Goal: Information Seeking & Learning: Learn about a topic

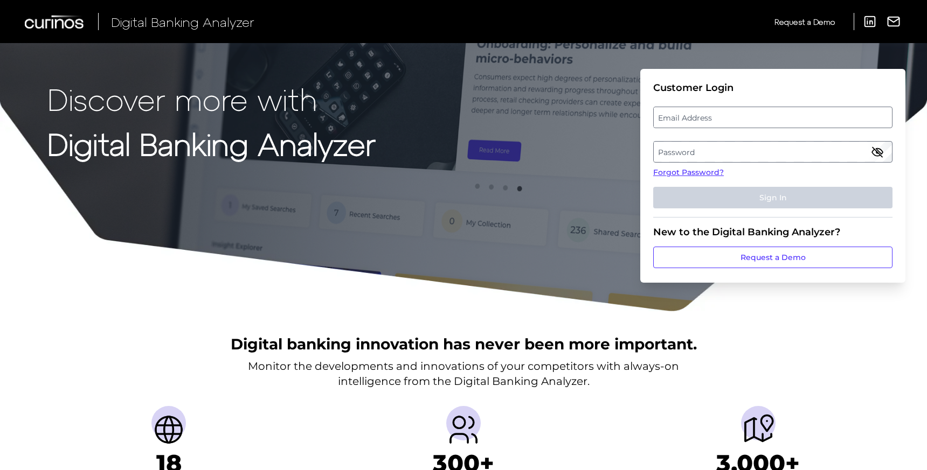
click at [667, 149] on label "Password" at bounding box center [773, 151] width 238 height 19
click at [690, 121] on label "Email Address" at bounding box center [773, 117] width 238 height 19
click at [690, 121] on input "email" at bounding box center [772, 118] width 239 height 22
paste input "Leslie.berkley@associatedbank.com"
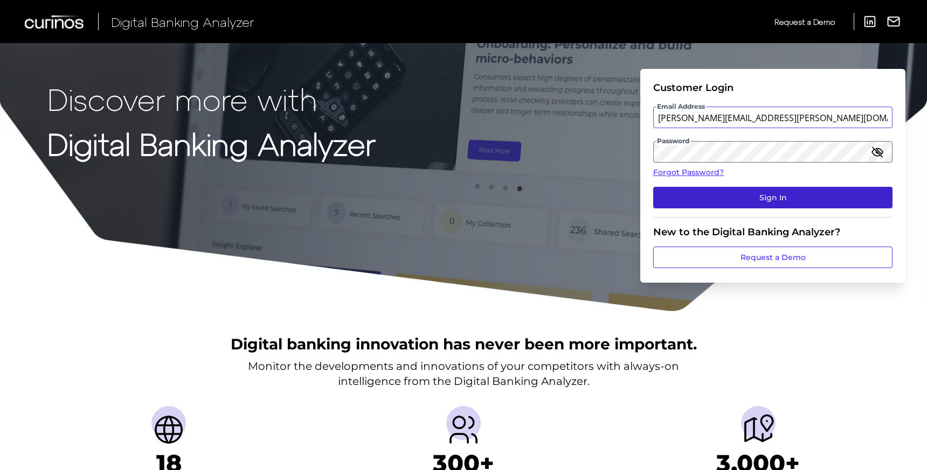
type input "Leslie.berkley@associatedbank.com"
click at [703, 195] on button "Sign In" at bounding box center [772, 198] width 239 height 22
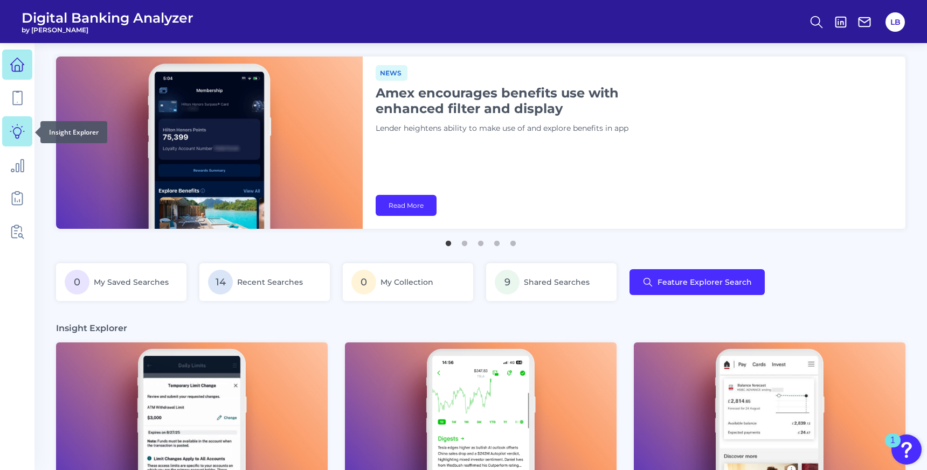
click at [23, 133] on icon at bounding box center [17, 131] width 15 height 15
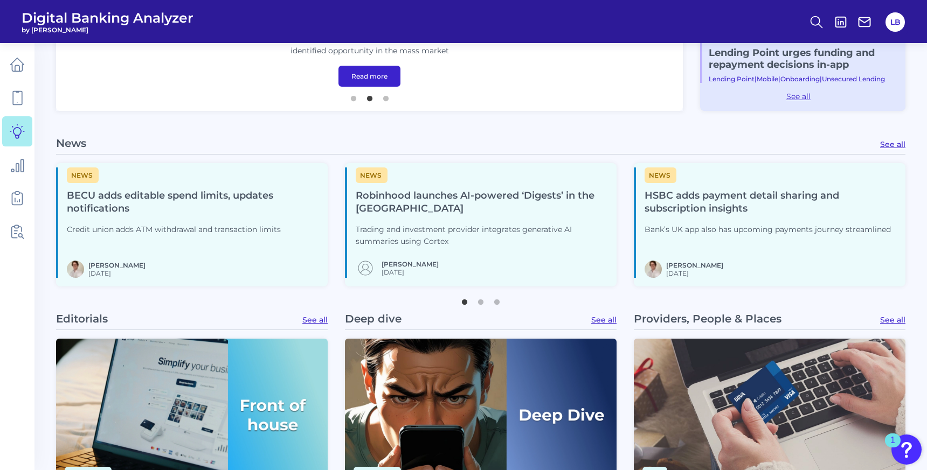
scroll to position [175, 0]
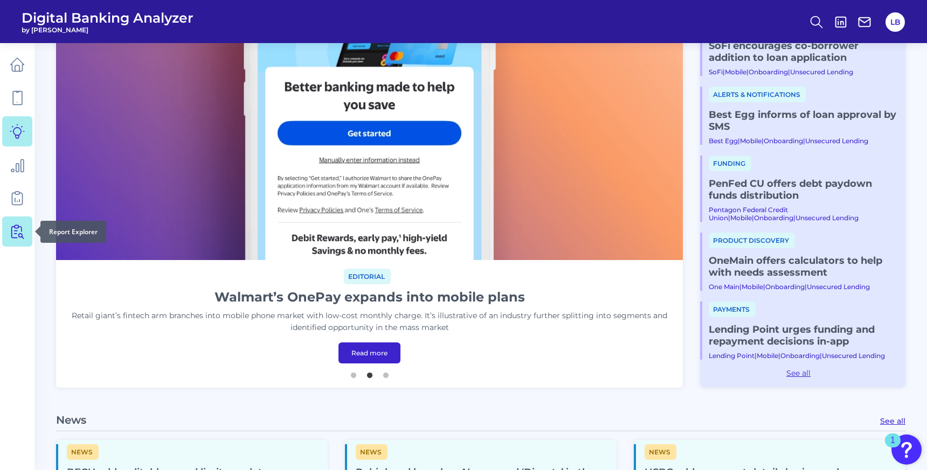
click at [18, 223] on link at bounding box center [17, 232] width 30 height 30
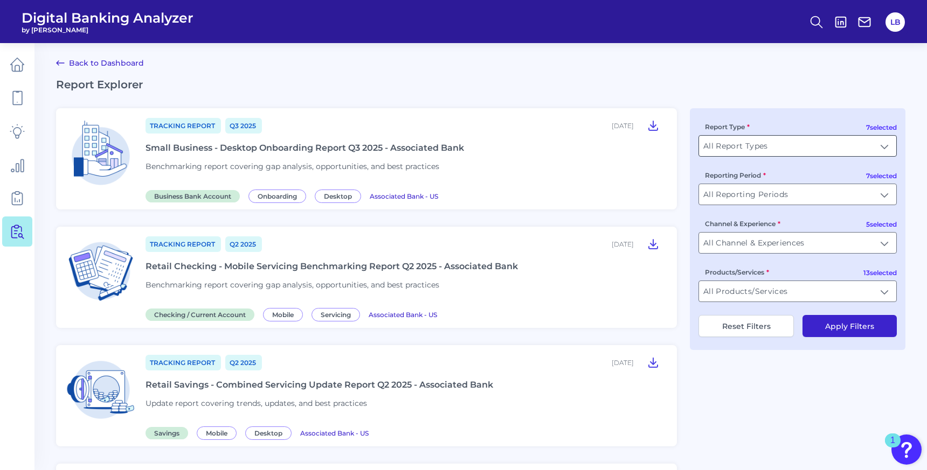
click at [766, 145] on input "All Report Types" at bounding box center [797, 146] width 197 height 20
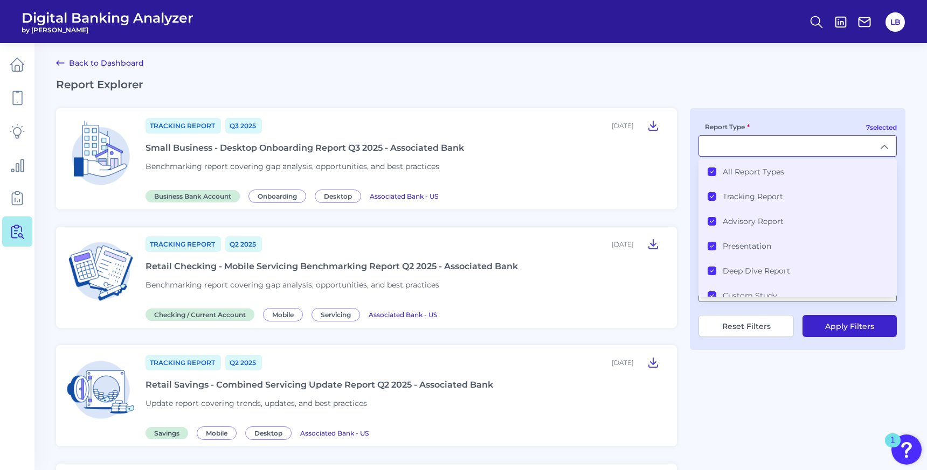
click at [761, 172] on label "All Report Types" at bounding box center [753, 172] width 61 height 10
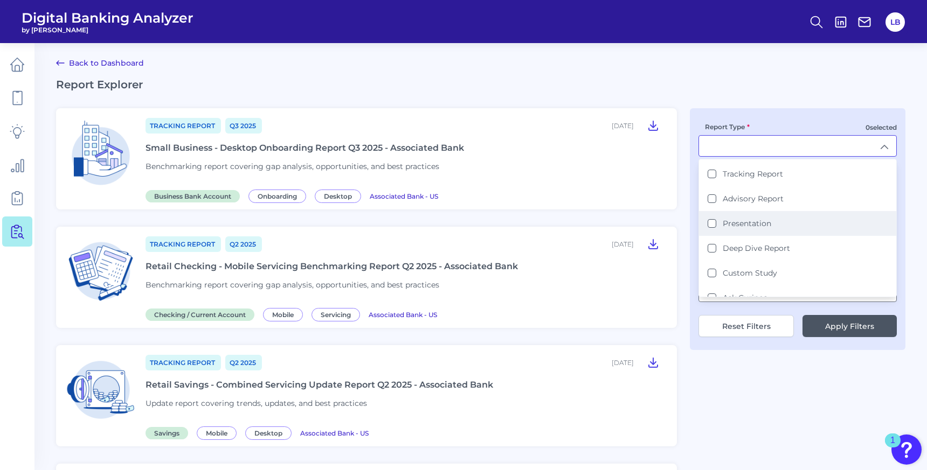
scroll to position [25, 0]
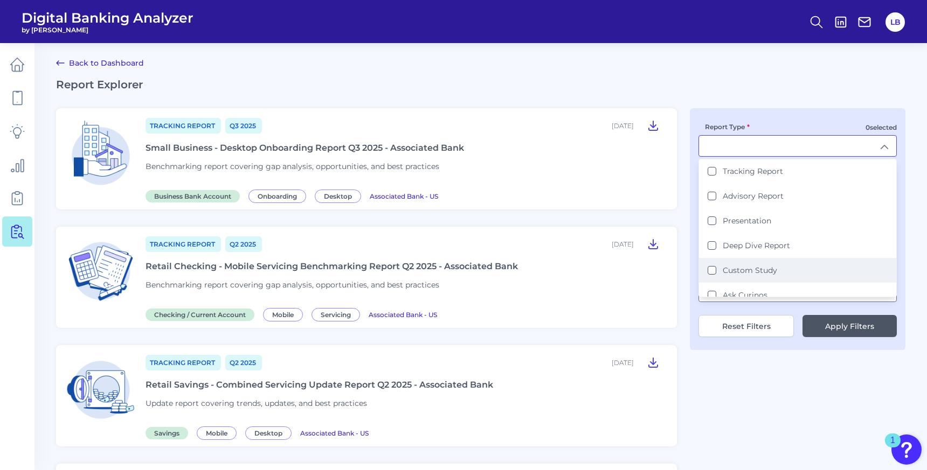
click at [770, 262] on li "Custom Study" at bounding box center [797, 270] width 197 height 25
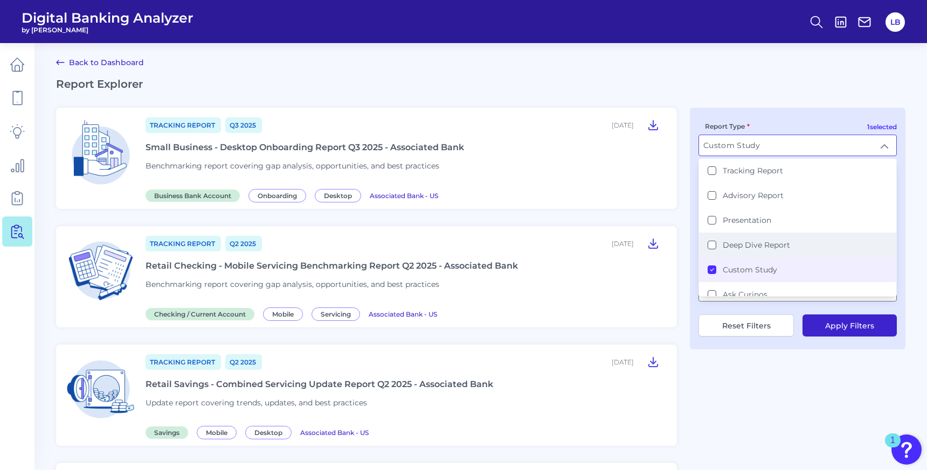
click at [774, 245] on label "Deep Dive Report" at bounding box center [756, 245] width 67 height 10
type input "Deep Dive Report, Custom Study"
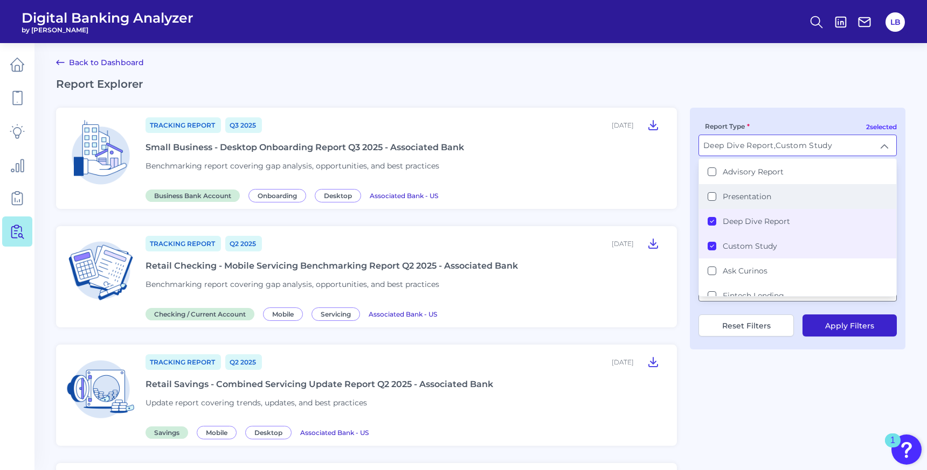
scroll to position [57, 0]
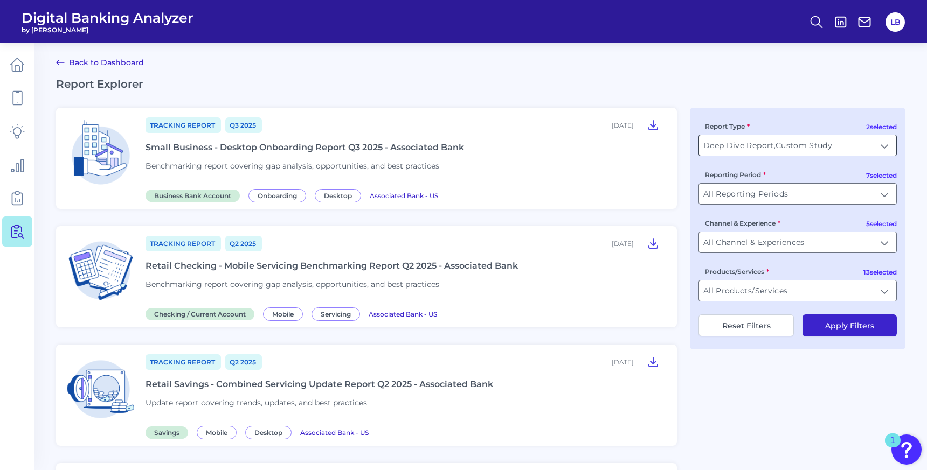
click at [773, 141] on input "Deep Dive Report, Custom Study" at bounding box center [797, 145] width 197 height 20
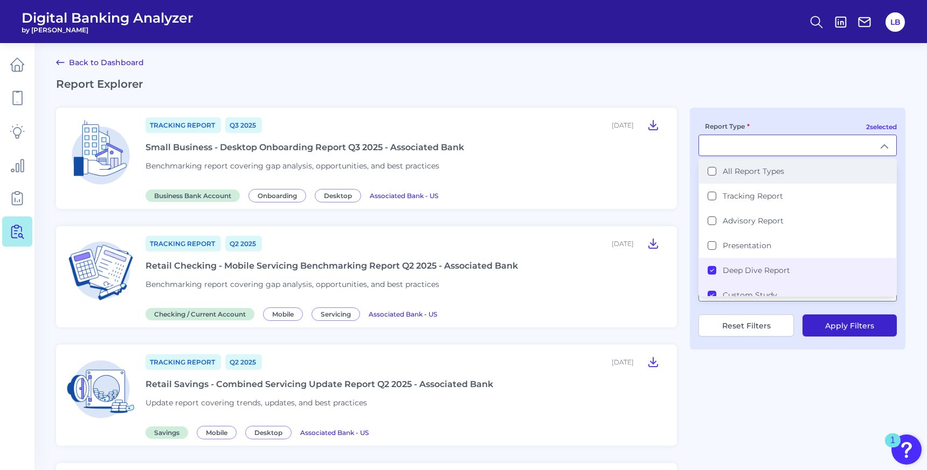
click at [745, 172] on label "All Report Types" at bounding box center [753, 171] width 61 height 10
type input "All Report Types"
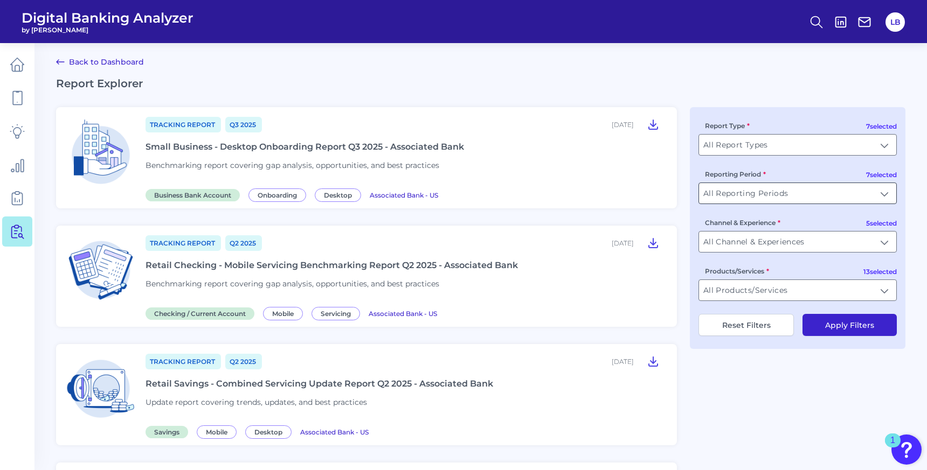
click at [783, 190] on input "All Reporting Periods" at bounding box center [797, 193] width 197 height 20
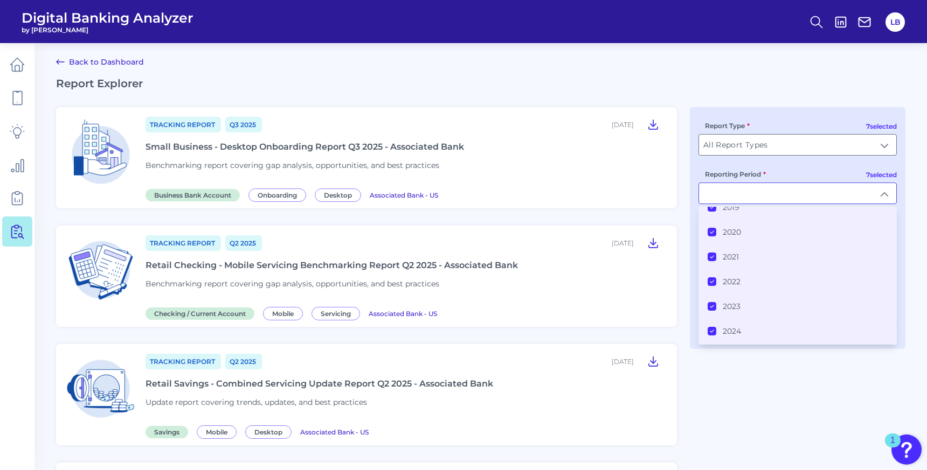
scroll to position [57, 0]
click at [737, 286] on label "2023" at bounding box center [732, 287] width 18 height 10
click at [737, 283] on label "2023" at bounding box center [732, 287] width 18 height 10
click at [735, 262] on label "2022" at bounding box center [732, 261] width 18 height 10
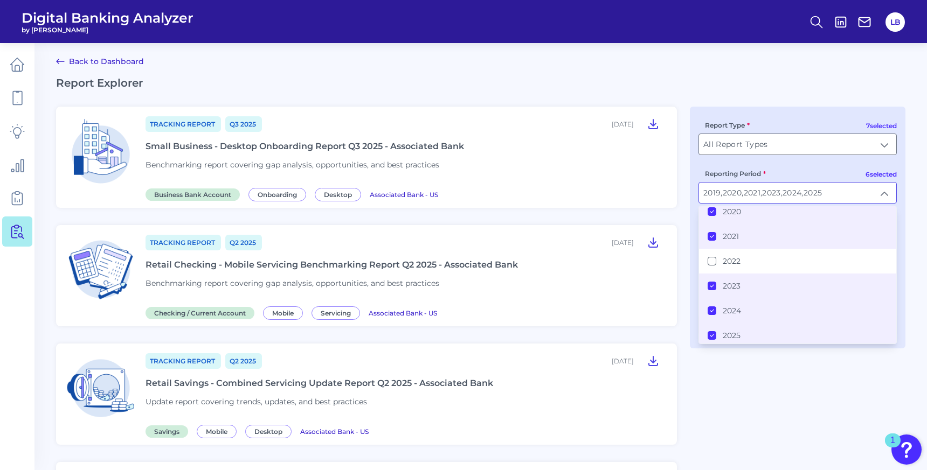
click at [732, 232] on label "2021" at bounding box center [731, 237] width 16 height 10
click at [733, 217] on li "2020" at bounding box center [797, 211] width 197 height 25
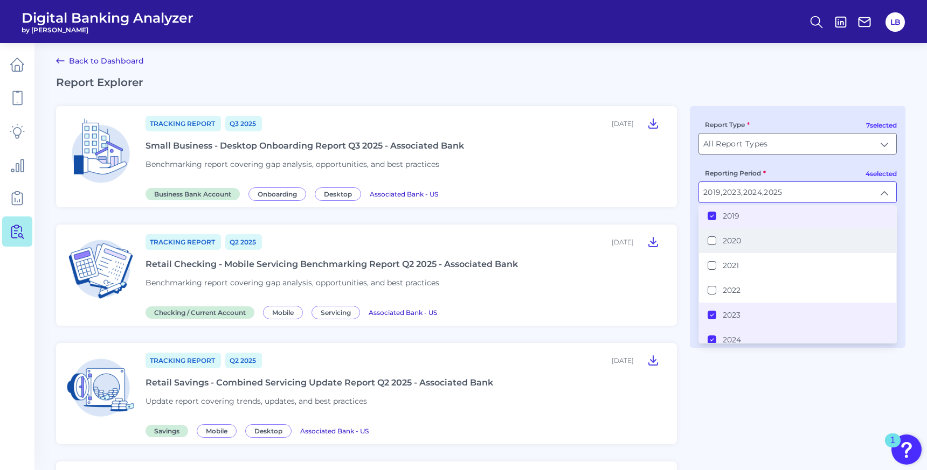
scroll to position [0, 0]
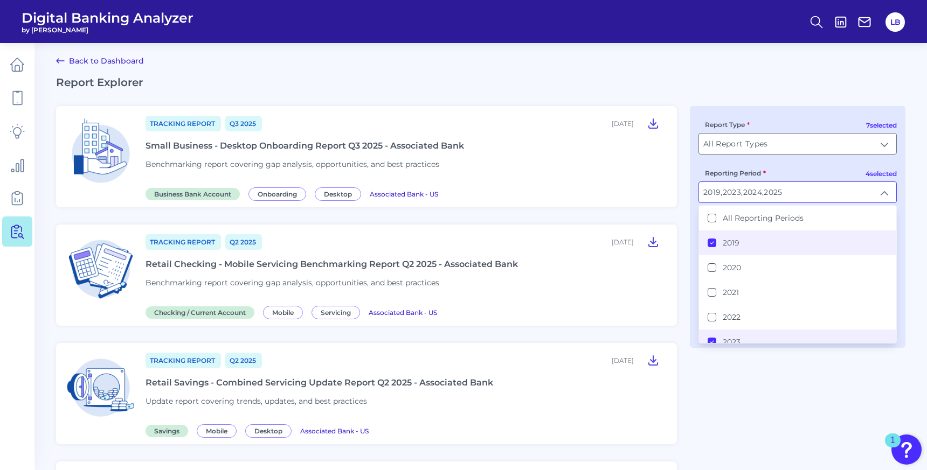
click at [733, 236] on li "2019" at bounding box center [797, 243] width 197 height 25
type input "2023, 2024, 2025"
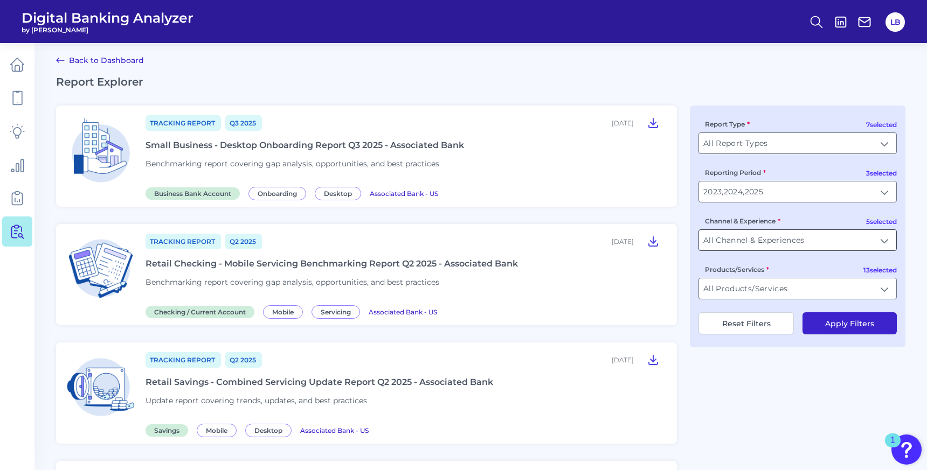
click at [765, 233] on input "All Channel & Experiences" at bounding box center [797, 240] width 197 height 20
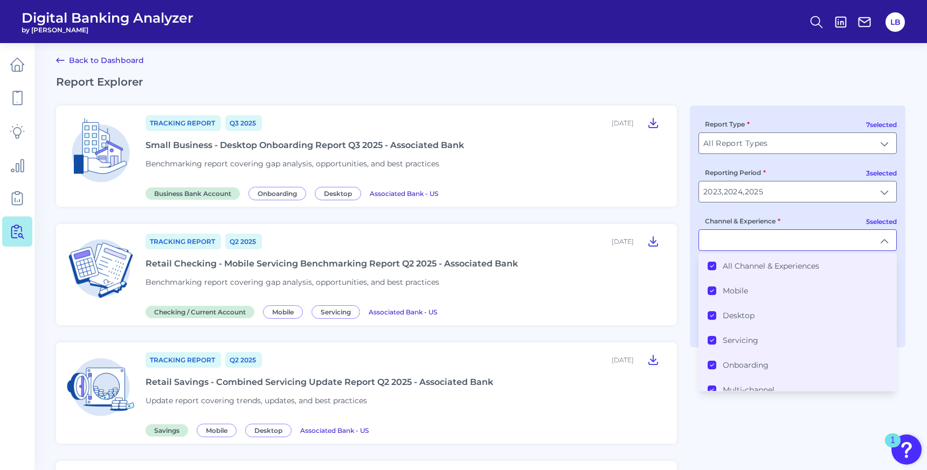
type input "All Channel & Experiences"
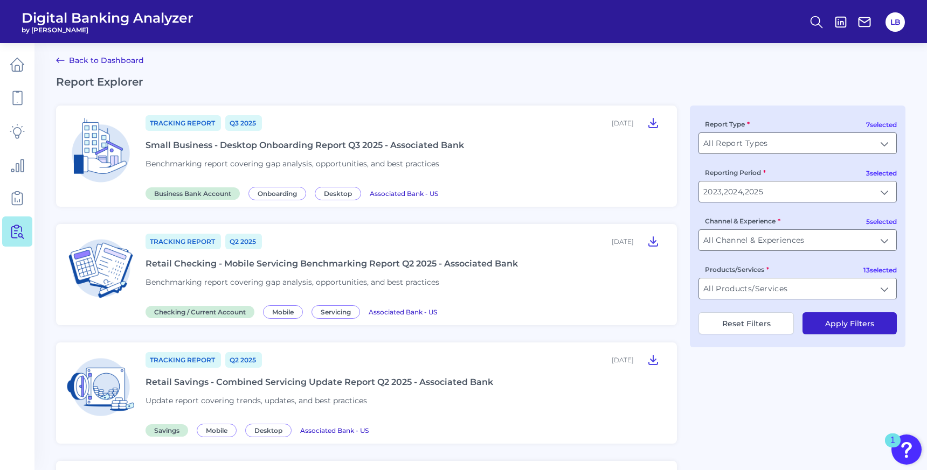
click at [763, 302] on div "7 selected Report Type All Report Types All Report Types 3 selected Reporting P…" at bounding box center [798, 227] width 216 height 242
click at [766, 294] on input "All Products/Services" at bounding box center [797, 289] width 197 height 20
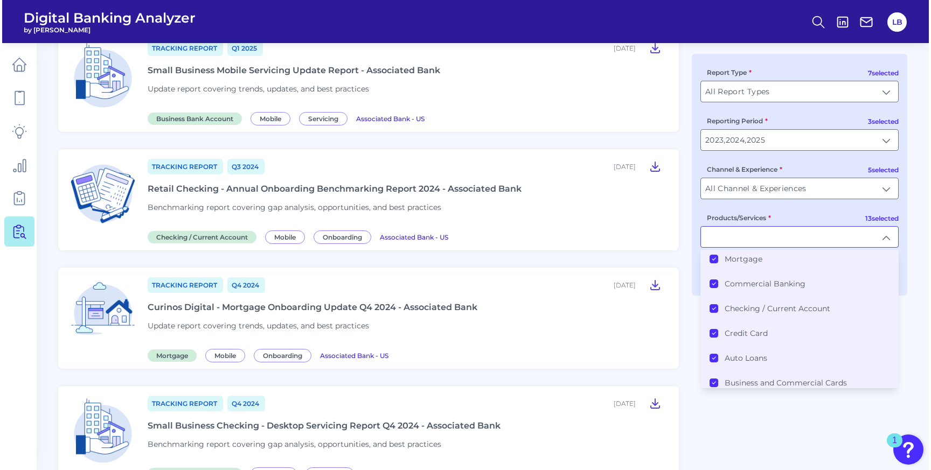
scroll to position [1032, 0]
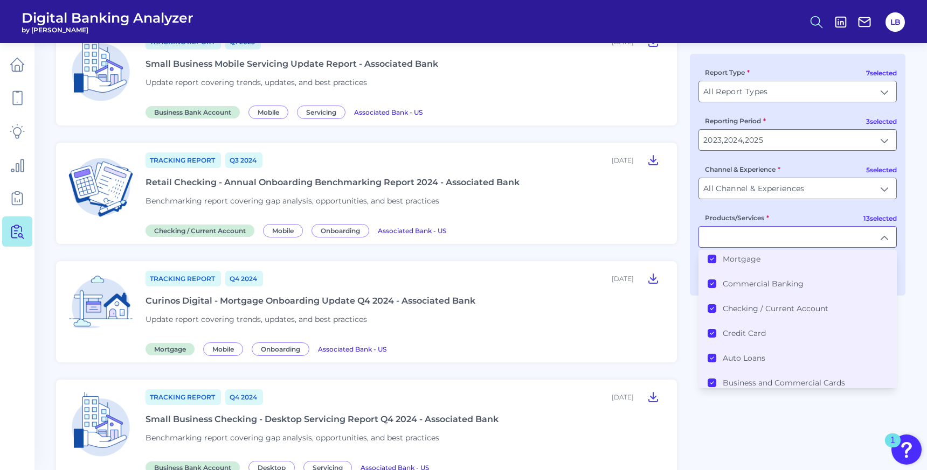
click at [813, 25] on circle at bounding box center [815, 20] width 9 height 9
type input "All Products/Services"
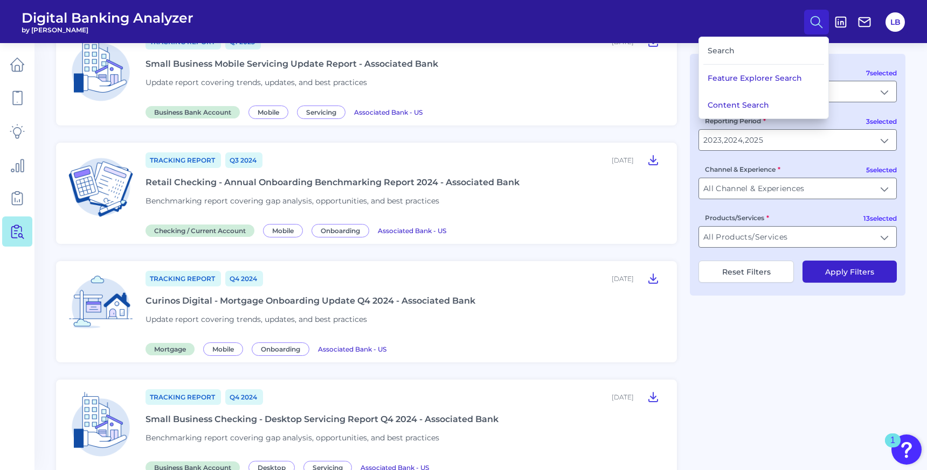
click at [740, 51] on div "Search" at bounding box center [763, 50] width 121 height 27
click at [723, 52] on div "Search" at bounding box center [763, 50] width 121 height 27
click at [738, 74] on button "Feature Explorer Search" at bounding box center [763, 78] width 129 height 27
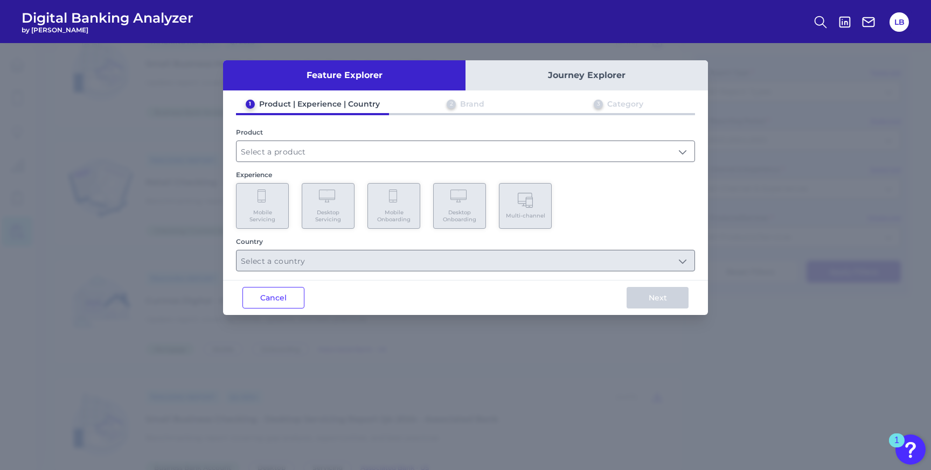
click at [568, 75] on button "Journey Explorer" at bounding box center [587, 75] width 242 height 30
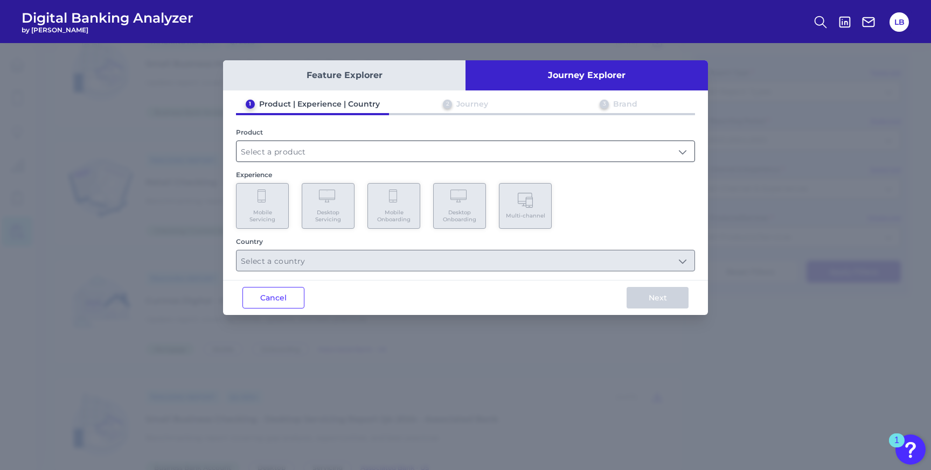
click at [498, 148] on input "text" at bounding box center [466, 151] width 458 height 20
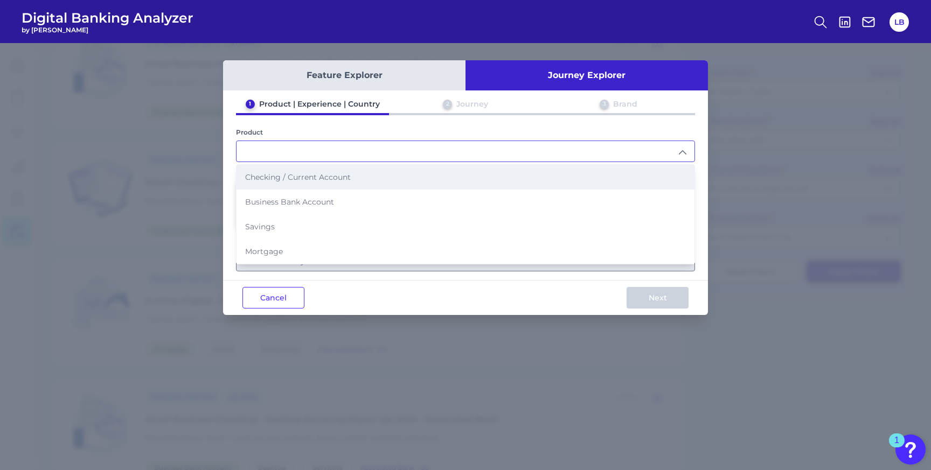
click at [446, 178] on li "Checking / Current Account" at bounding box center [466, 177] width 458 height 25
type input "Checking / Current Account"
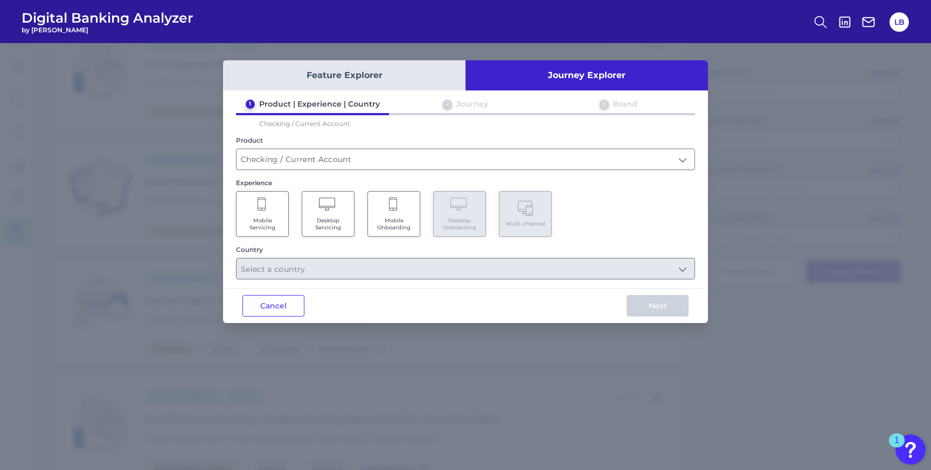
click at [272, 217] on span "Mobile Servicing" at bounding box center [262, 224] width 41 height 14
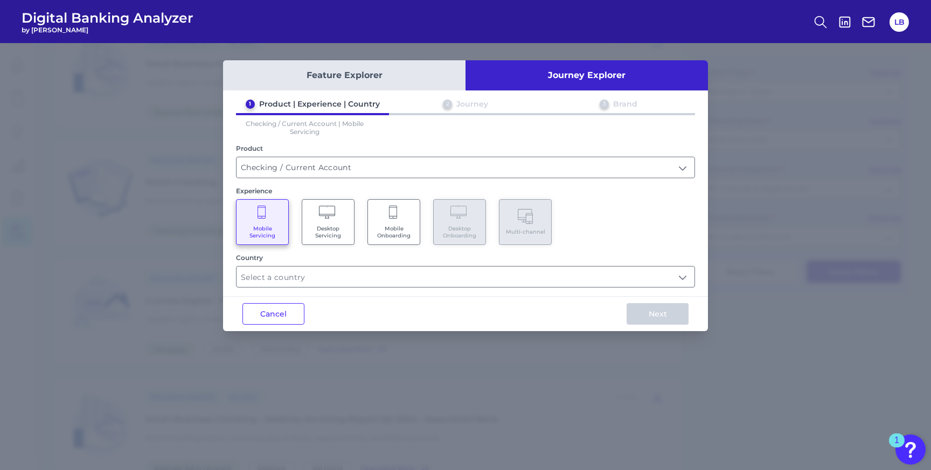
click at [337, 225] on span "Desktop Servicing" at bounding box center [328, 232] width 41 height 14
click at [387, 232] on span "Mobile Onboarding" at bounding box center [393, 232] width 41 height 14
click at [263, 218] on icon at bounding box center [263, 213] width 10 height 15
click at [327, 284] on input "text" at bounding box center [466, 277] width 458 height 20
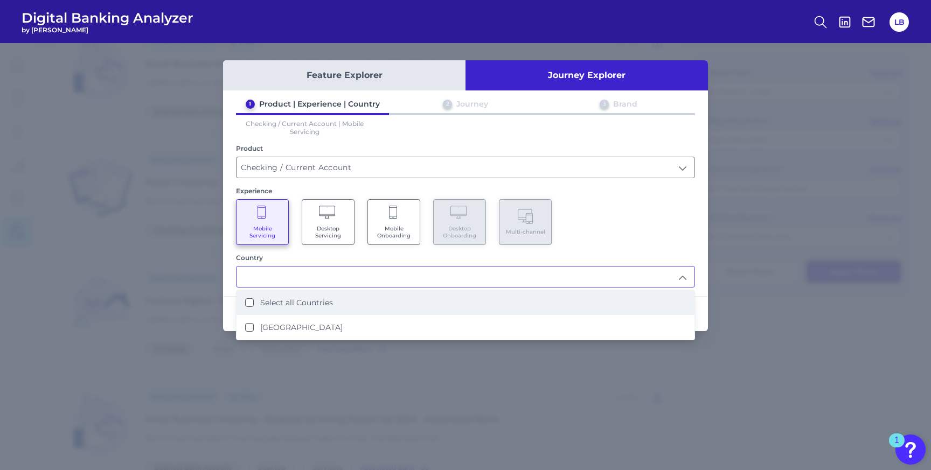
click at [327, 299] on label "Select all Countries" at bounding box center [296, 303] width 73 height 10
type input "Select all Countries"
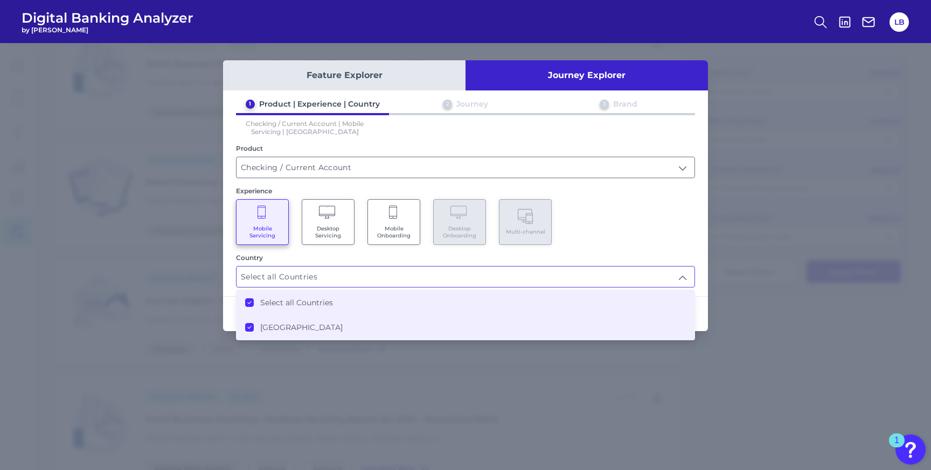
click at [657, 239] on div "Mobile Servicing Desktop Servicing Mobile Onboarding Desktop Onboarding Multi-c…" at bounding box center [465, 222] width 459 height 46
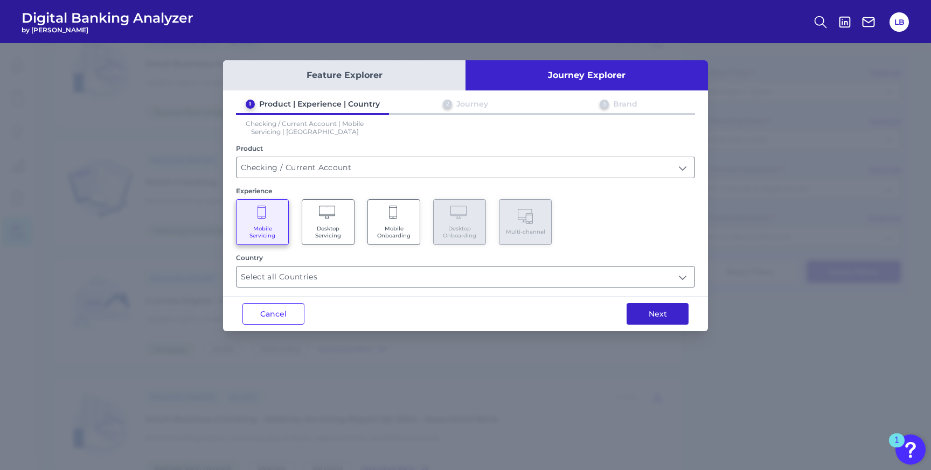
click at [669, 313] on button "Next" at bounding box center [658, 314] width 62 height 22
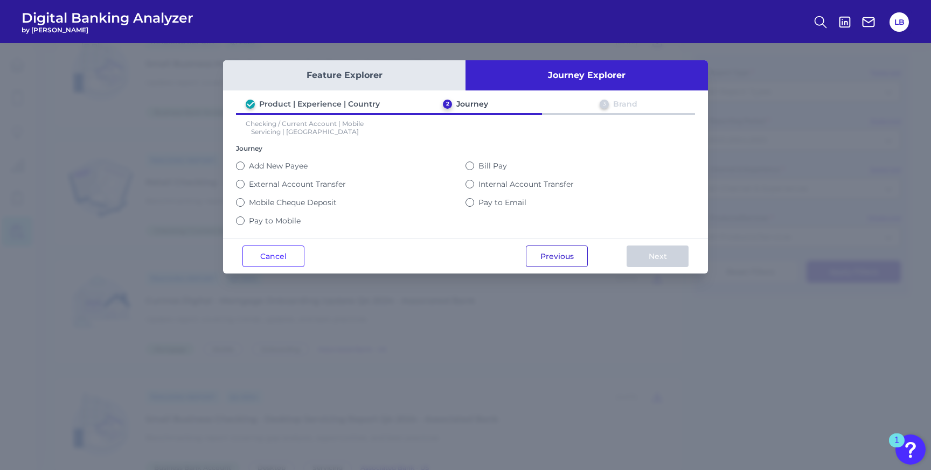
click at [551, 252] on button "Previous" at bounding box center [557, 257] width 62 height 22
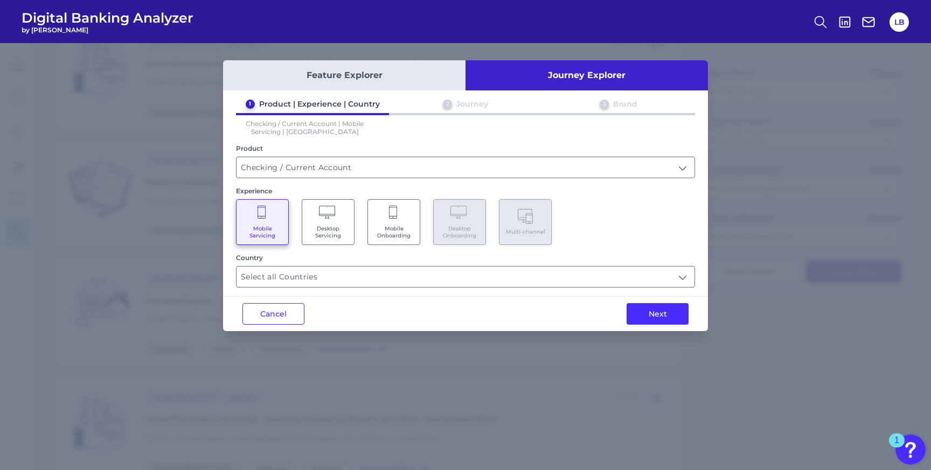
click at [335, 210] on icon at bounding box center [327, 212] width 16 height 13
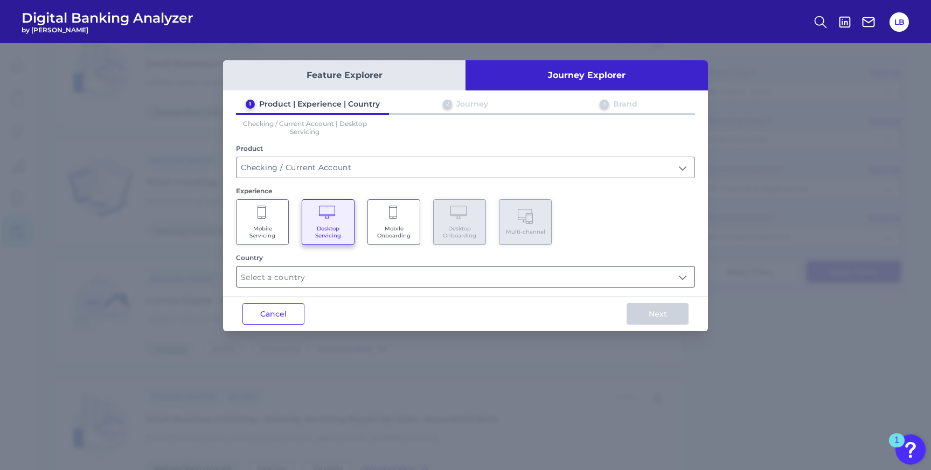
click at [372, 271] on input "text" at bounding box center [466, 277] width 458 height 20
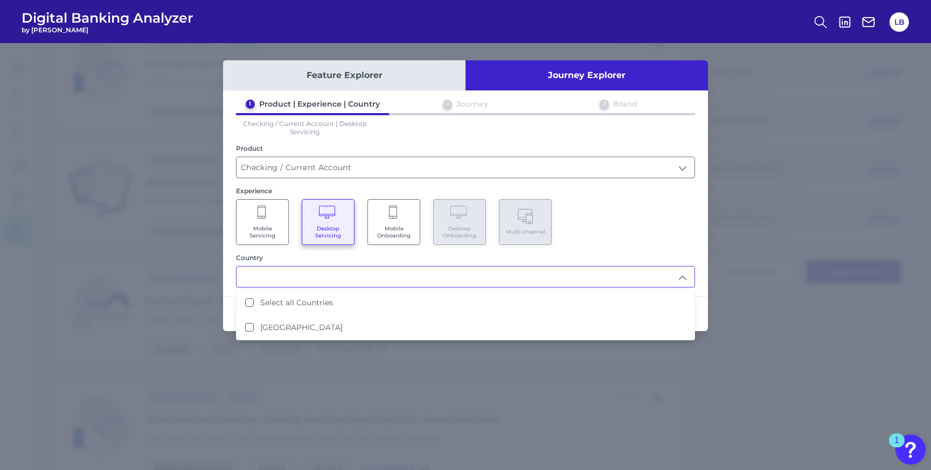
click at [355, 72] on button "Feature Explorer" at bounding box center [344, 75] width 242 height 30
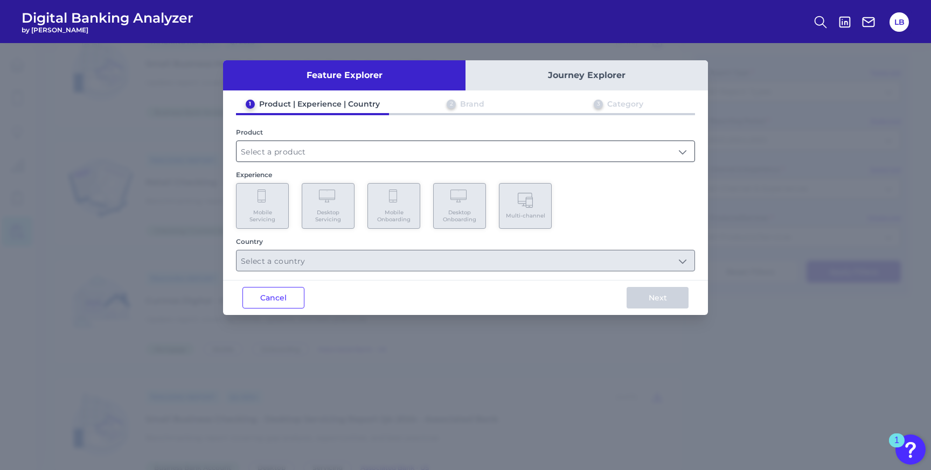
click at [332, 149] on input "text" at bounding box center [466, 151] width 458 height 20
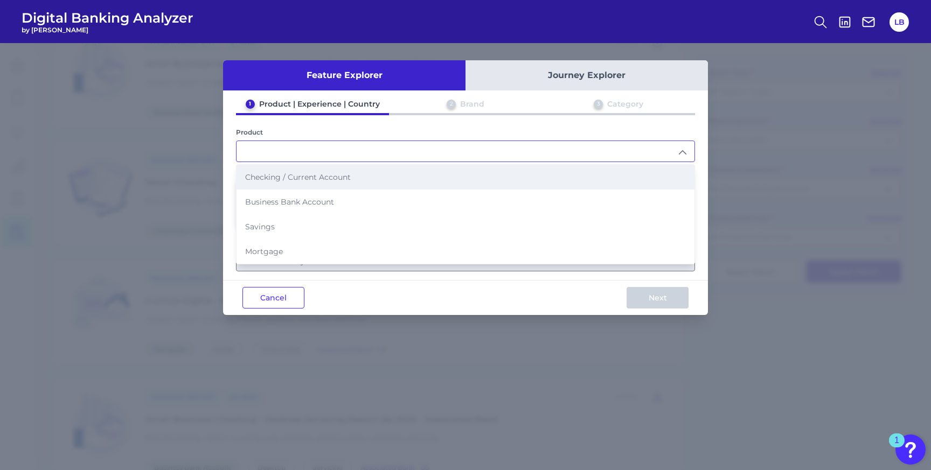
click at [319, 185] on li "Checking / Current Account" at bounding box center [466, 177] width 458 height 25
type input "Checking / Current Account"
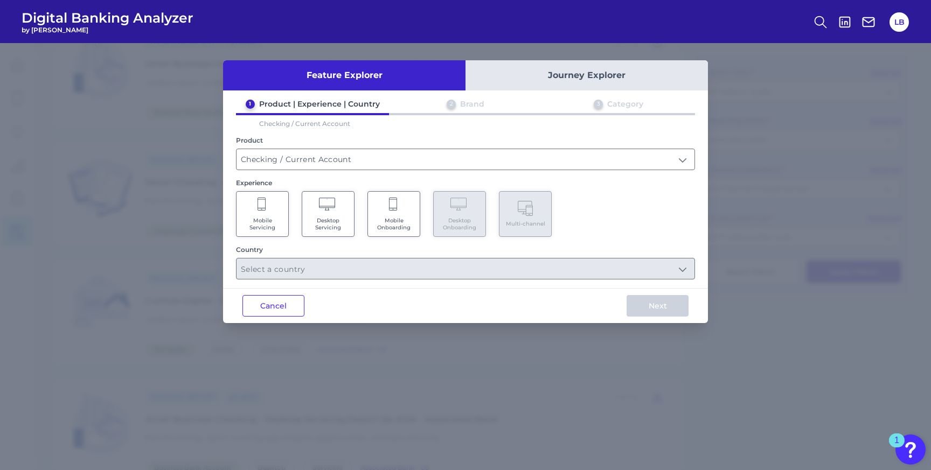
click at [280, 217] on span "Mobile Servicing" at bounding box center [262, 224] width 41 height 14
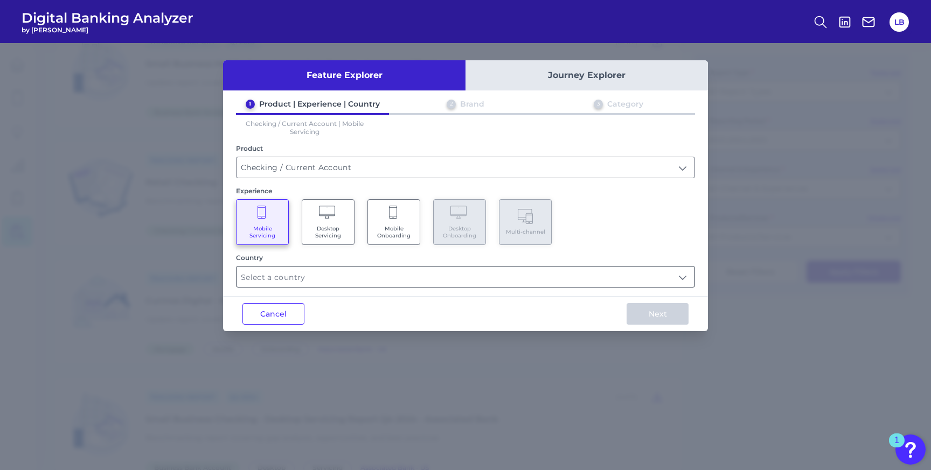
click at [298, 273] on input "text" at bounding box center [466, 277] width 458 height 20
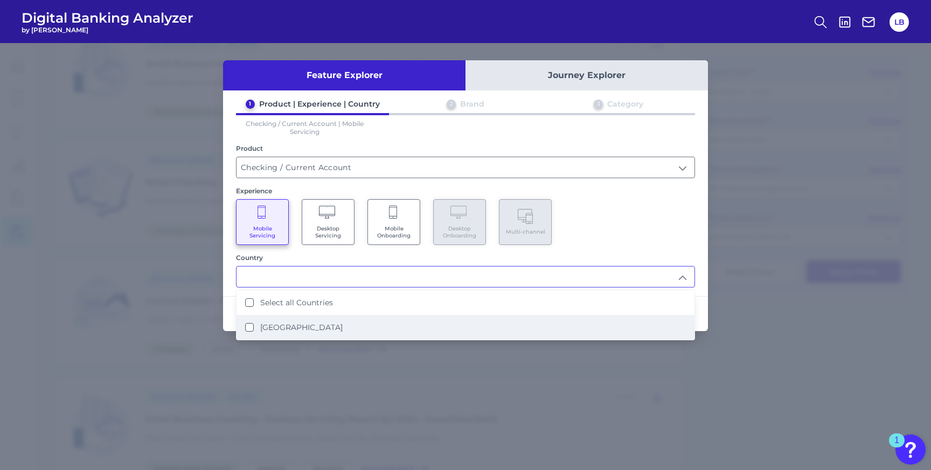
click at [302, 323] on label "United States" at bounding box center [301, 328] width 82 height 10
type input "Select all Countries"
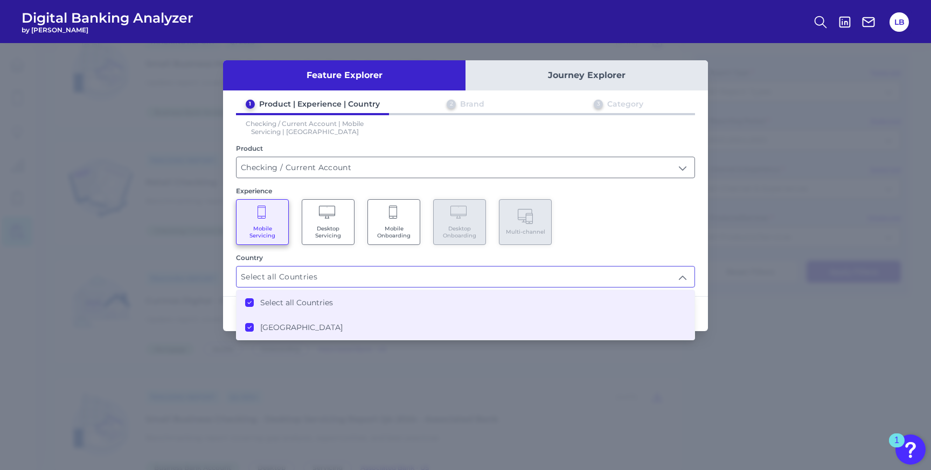
scroll to position [1033, 0]
click at [624, 246] on div "1 Product | Experience | Country 2 Brand 3 Category Checking / Current Account …" at bounding box center [465, 193] width 485 height 189
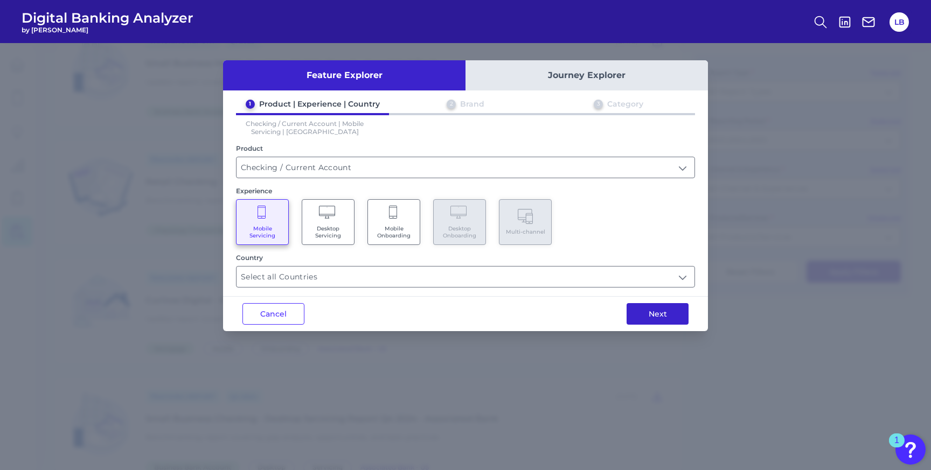
click at [679, 316] on button "Next" at bounding box center [658, 314] width 62 height 22
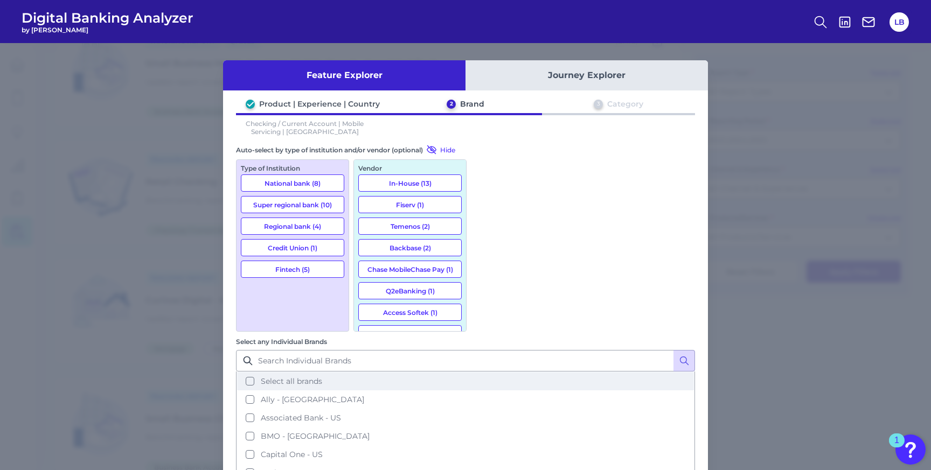
click at [485, 372] on button "Select all brands" at bounding box center [465, 381] width 457 height 18
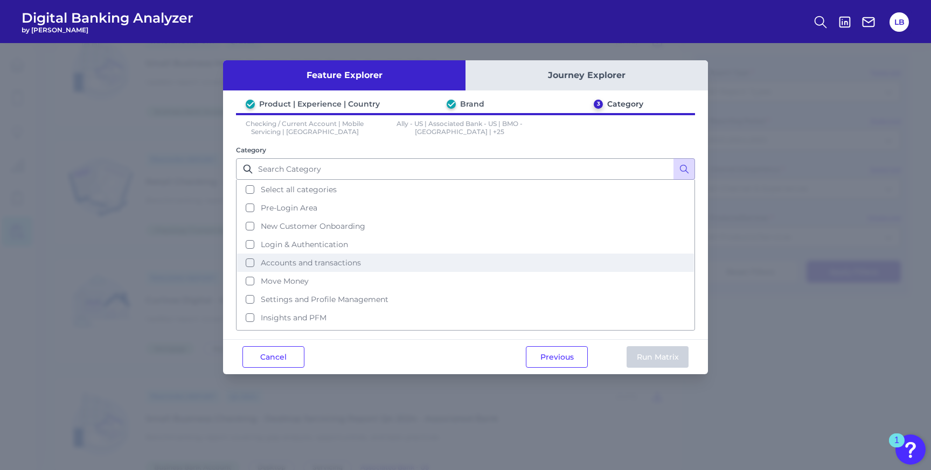
scroll to position [46, 0]
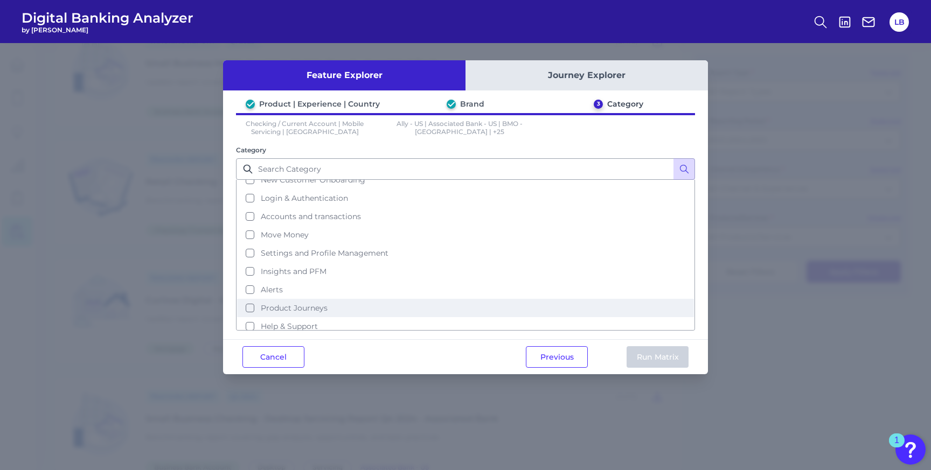
click at [329, 302] on button "Product Journeys" at bounding box center [465, 308] width 457 height 18
click at [674, 360] on button "Run Matrix" at bounding box center [658, 357] width 62 height 22
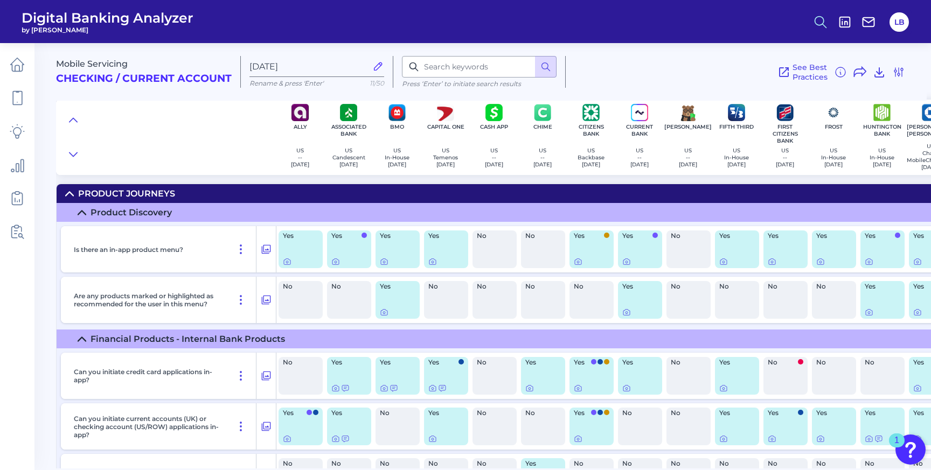
click at [821, 21] on icon at bounding box center [820, 22] width 15 height 15
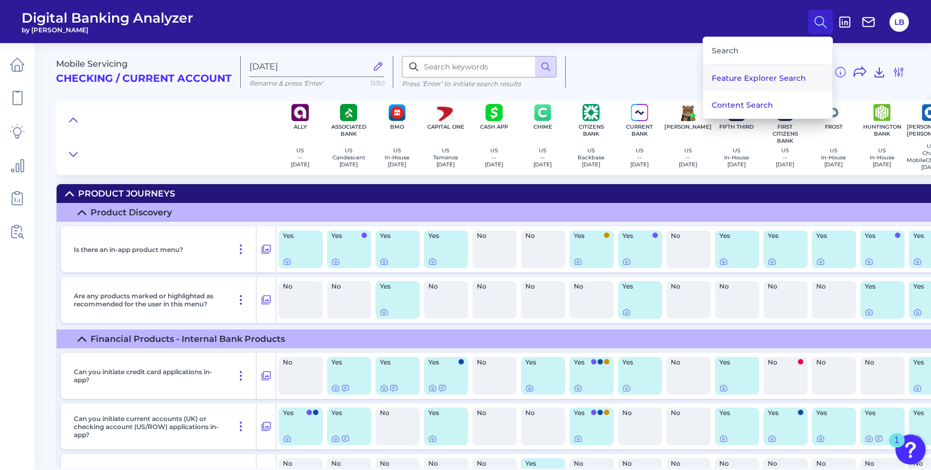
click at [784, 76] on button "Feature Explorer Search" at bounding box center [767, 78] width 129 height 27
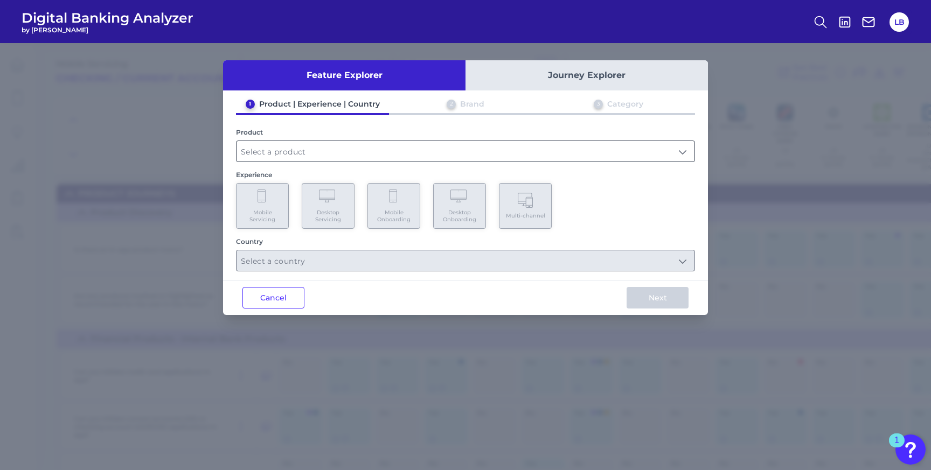
click at [420, 145] on input "text" at bounding box center [466, 151] width 458 height 20
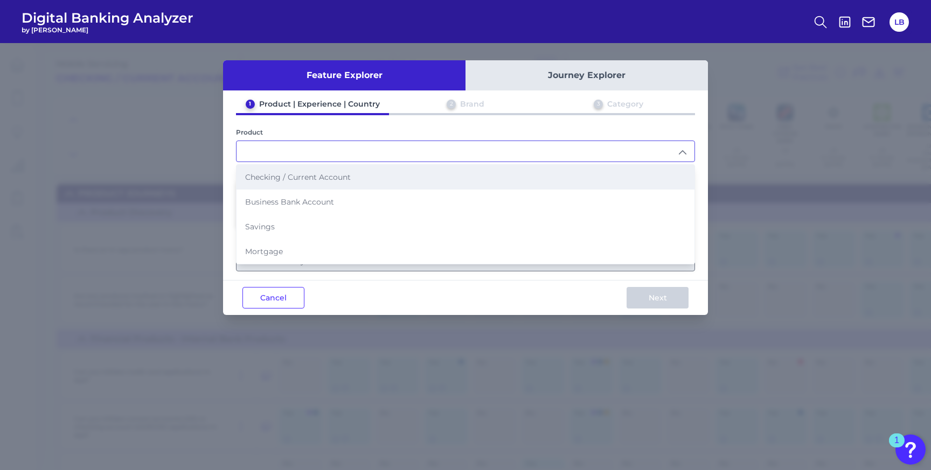
click at [388, 172] on li "Checking / Current Account" at bounding box center [466, 177] width 458 height 25
type input "Checking / Current Account"
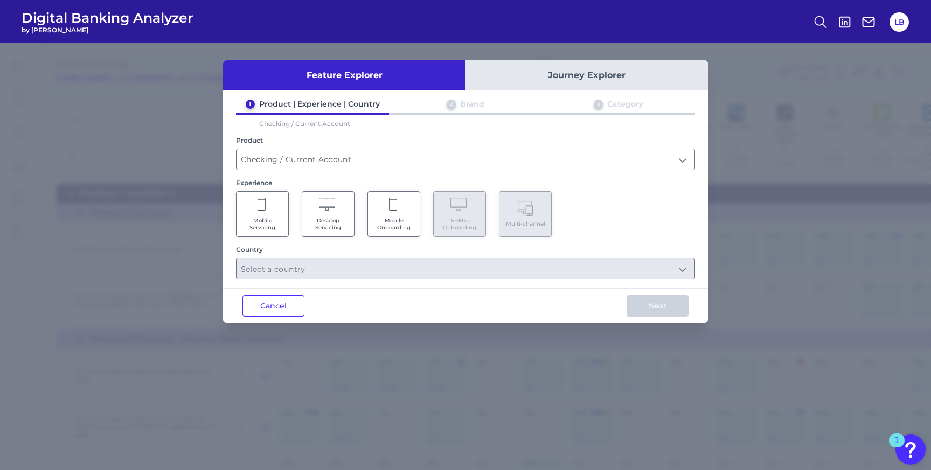
click at [276, 208] on Servicing "Mobile Servicing" at bounding box center [262, 214] width 53 height 46
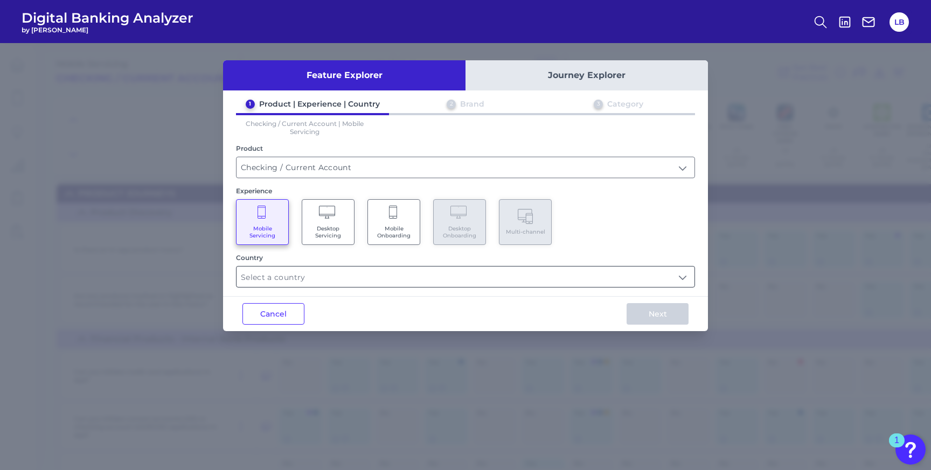
click at [290, 276] on input "text" at bounding box center [466, 277] width 458 height 20
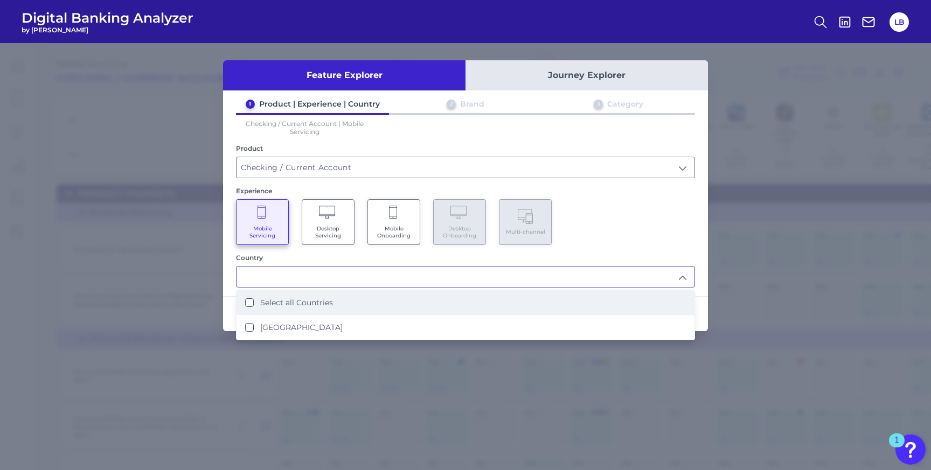
click at [286, 304] on label "Select all Countries" at bounding box center [296, 303] width 73 height 10
type input "Select all Countries"
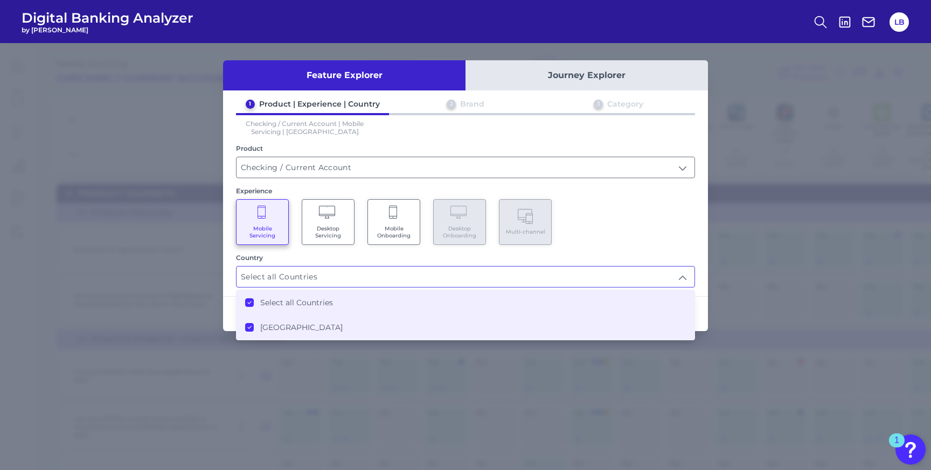
click at [647, 216] on div "Mobile Servicing Desktop Servicing Mobile Onboarding Desktop Onboarding Multi-c…" at bounding box center [465, 222] width 459 height 46
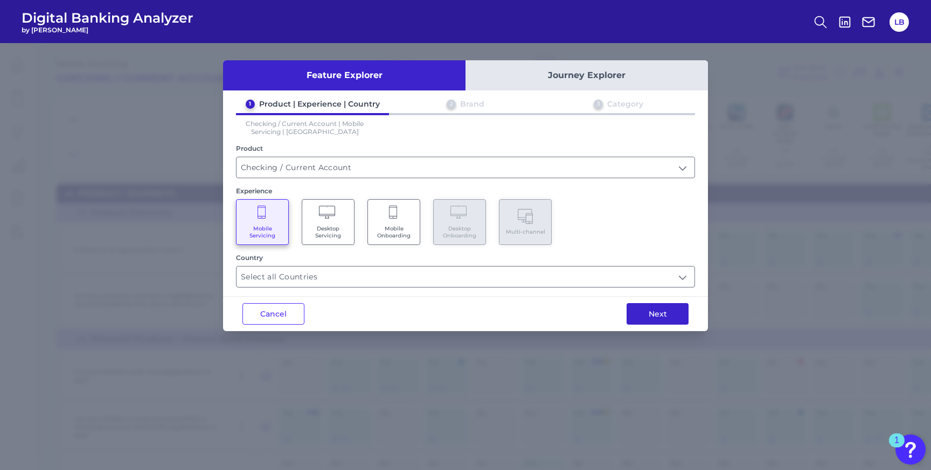
click at [666, 313] on button "Next" at bounding box center [658, 314] width 62 height 22
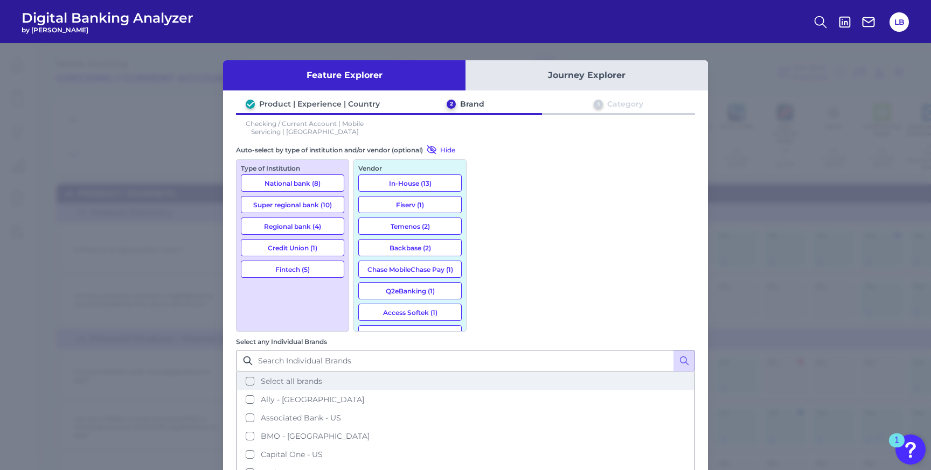
click at [322, 377] on span "Select all brands" at bounding box center [291, 382] width 61 height 10
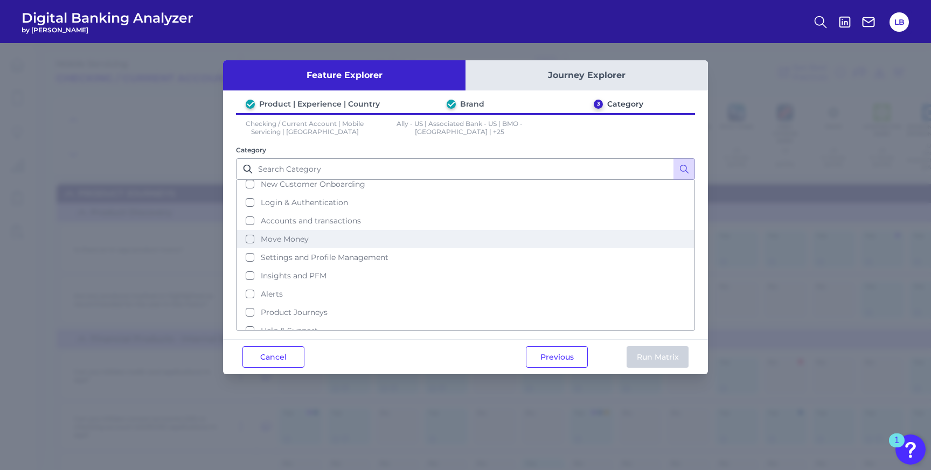
scroll to position [46, 0]
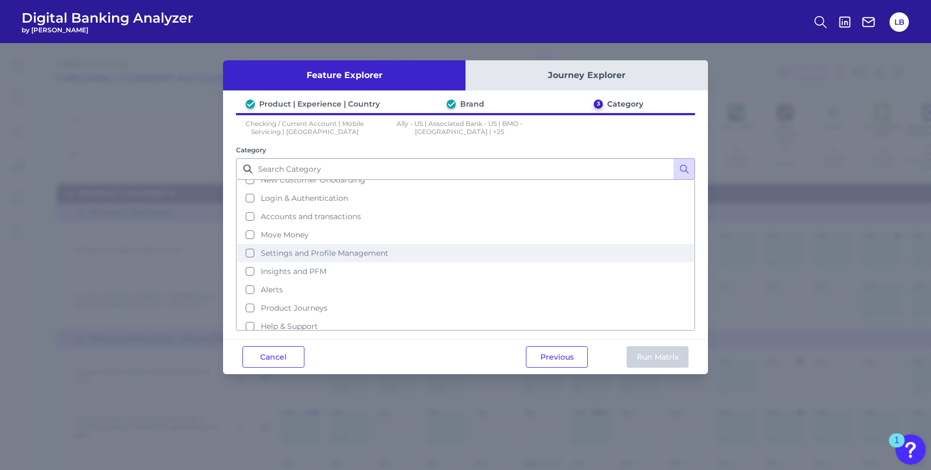
click at [374, 251] on span "Settings and Profile Management" at bounding box center [325, 253] width 128 height 10
click at [664, 354] on button "Run Matrix" at bounding box center [658, 357] width 62 height 22
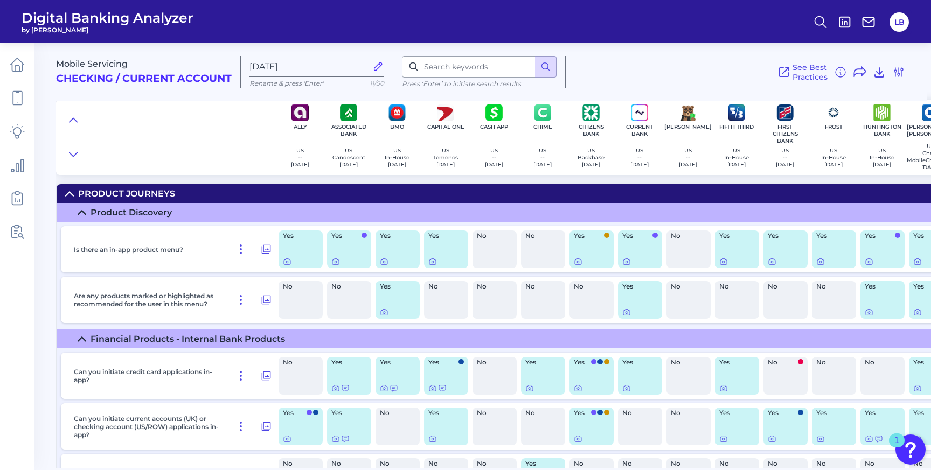
checkbox input "true"
checkbox input "false"
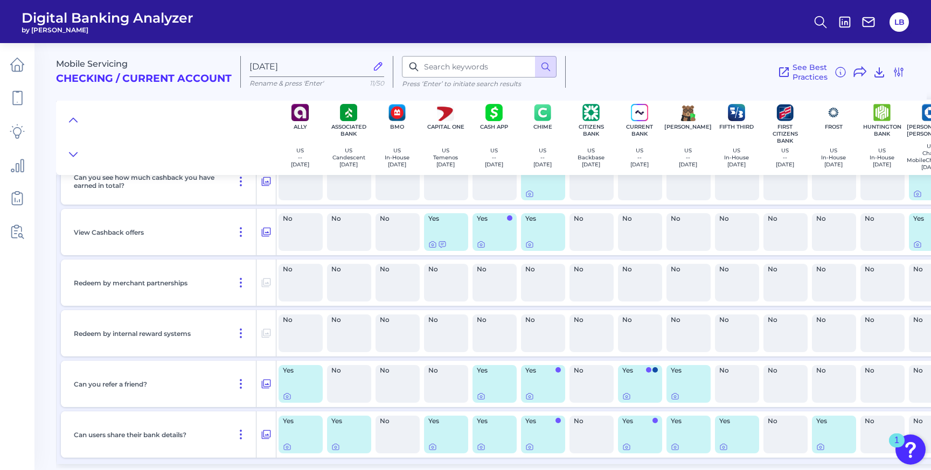
scroll to position [2339, 0]
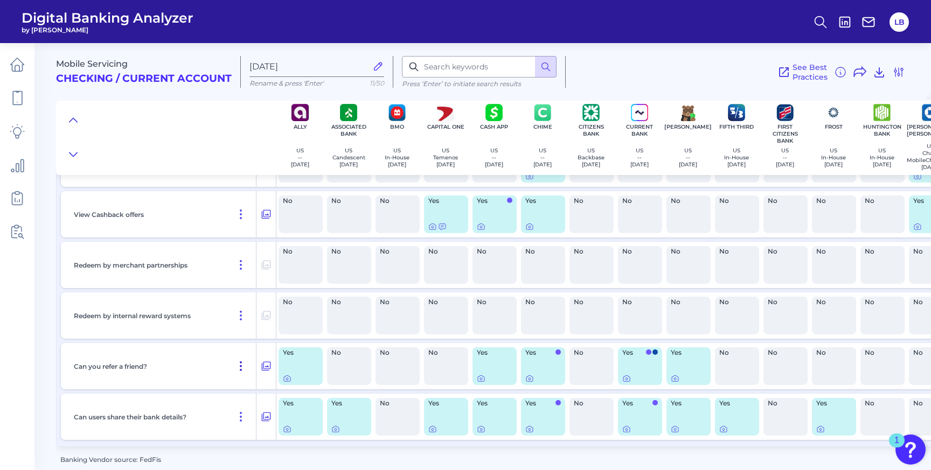
click at [240, 366] on icon at bounding box center [240, 366] width 13 height 13
click at [224, 391] on span "Pin Feature" at bounding box center [210, 390] width 45 height 10
click at [237, 370] on icon at bounding box center [240, 366] width 13 height 13
click at [267, 371] on icon at bounding box center [266, 366] width 9 height 9
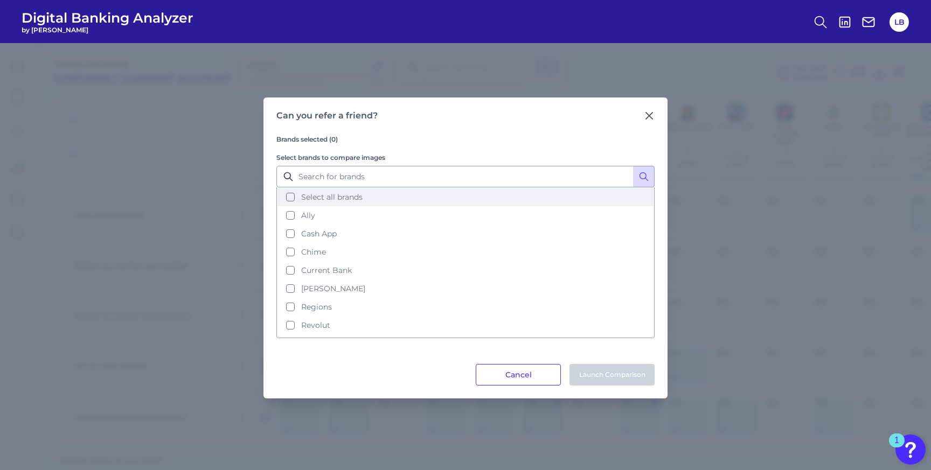
click at [353, 194] on span "Select all brands" at bounding box center [331, 197] width 61 height 10
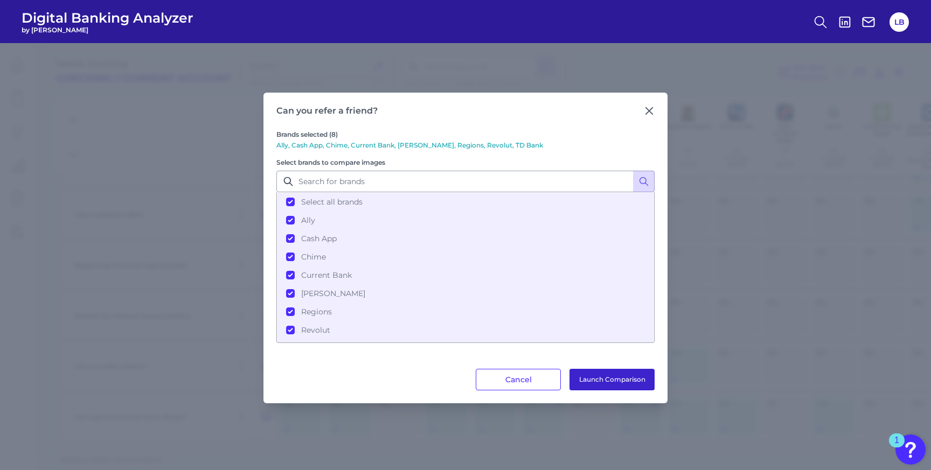
click at [620, 378] on button "Launch Comparison" at bounding box center [612, 380] width 85 height 22
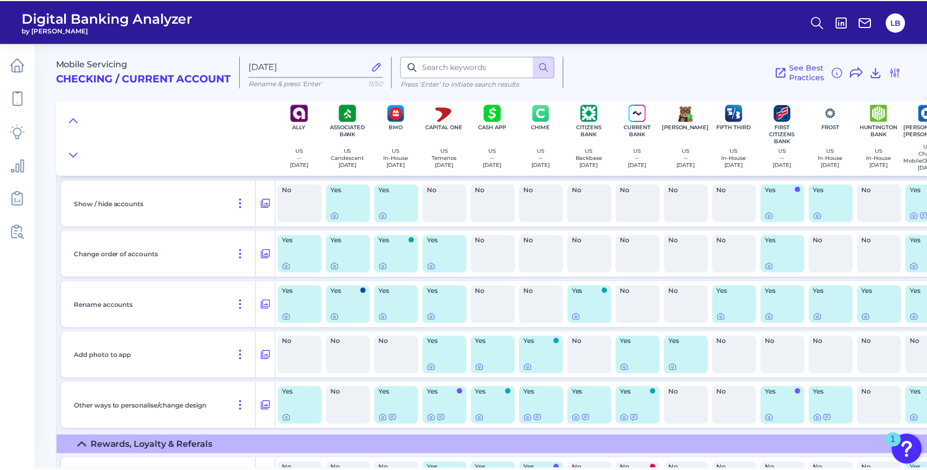
scroll to position [1850, 0]
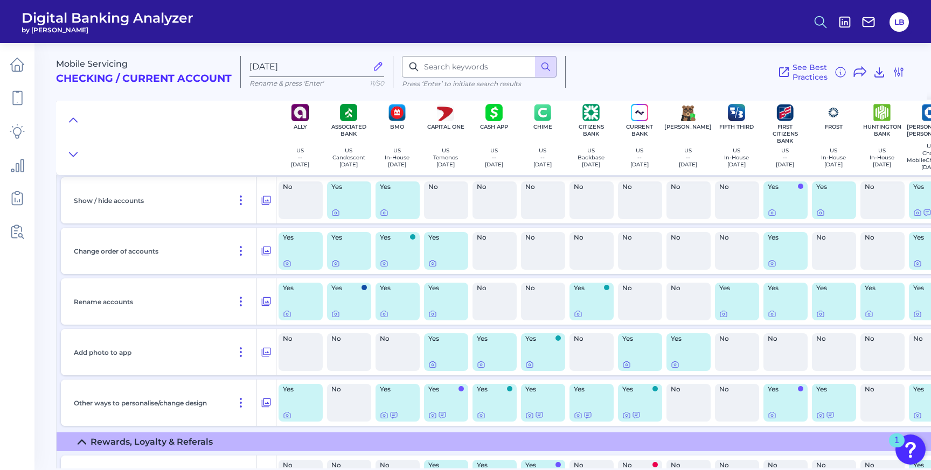
click at [823, 22] on circle at bounding box center [819, 20] width 9 height 9
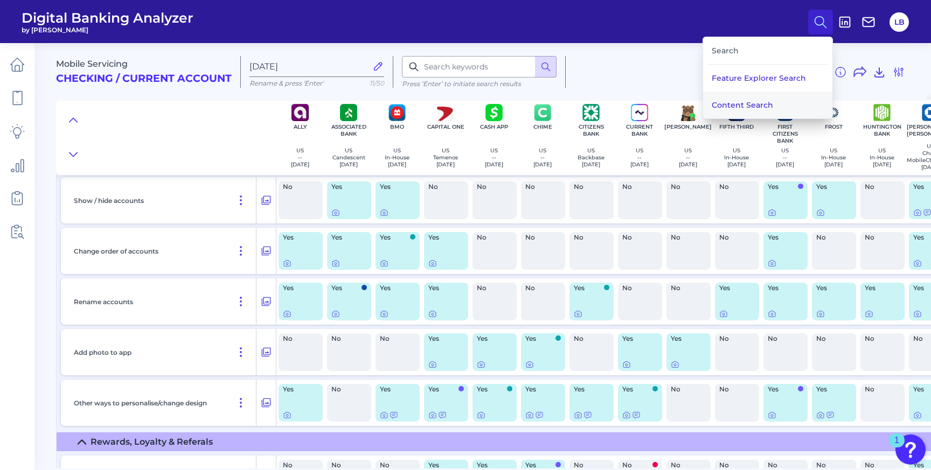
click at [790, 99] on button "Content Search" at bounding box center [767, 105] width 129 height 27
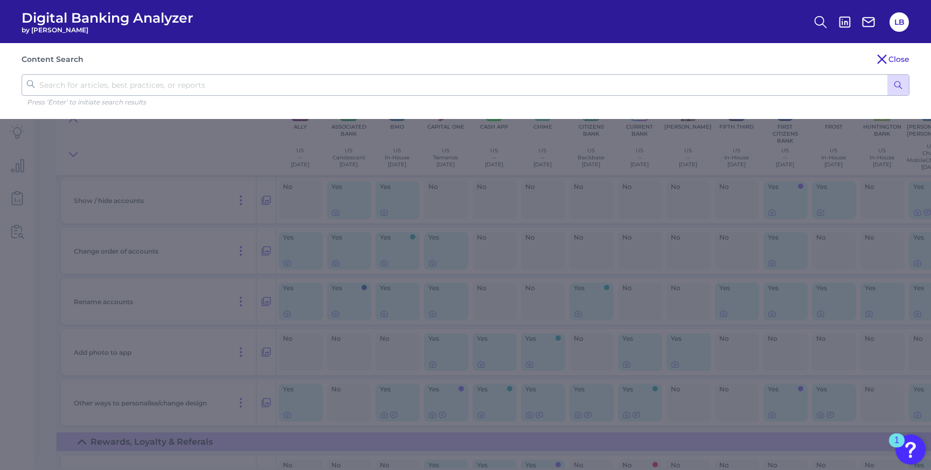
click at [466, 89] on input "text" at bounding box center [466, 85] width 888 height 22
type input "refer a friend"
click button "submit" at bounding box center [898, 85] width 22 height 20
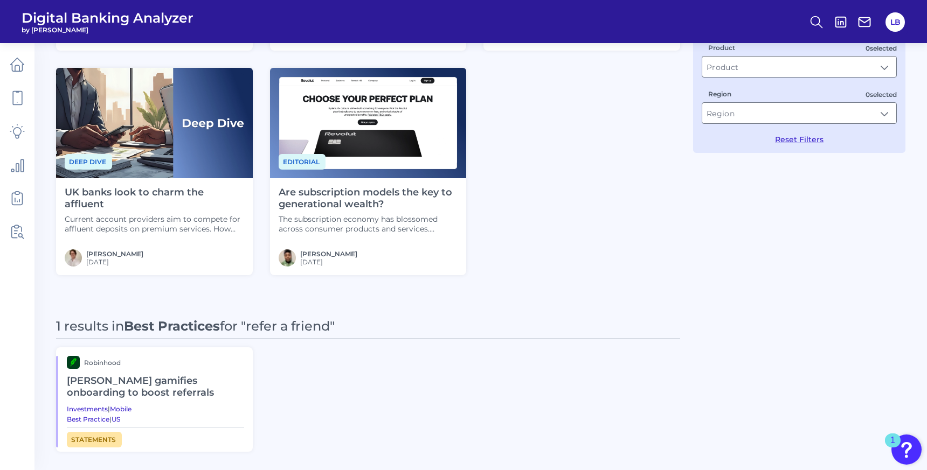
scroll to position [267, 0]
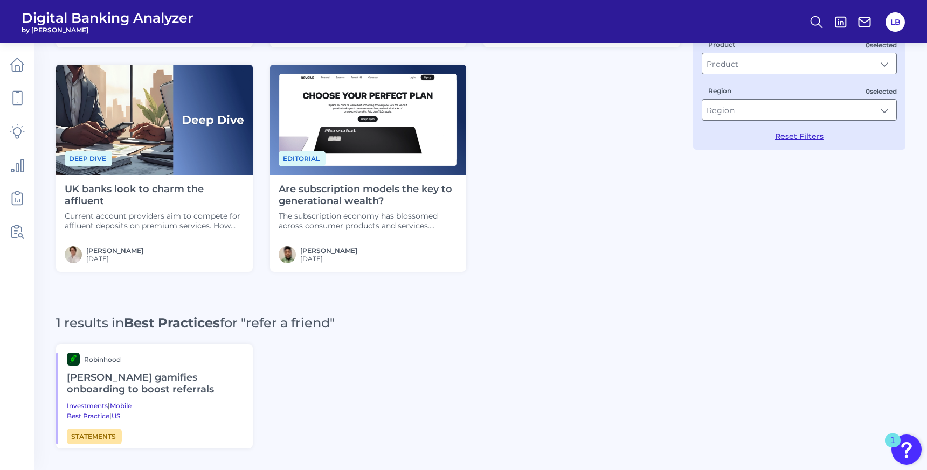
click at [169, 380] on h2 "Robin Hood gamifies onboarding to boost referrals" at bounding box center [155, 384] width 177 height 36
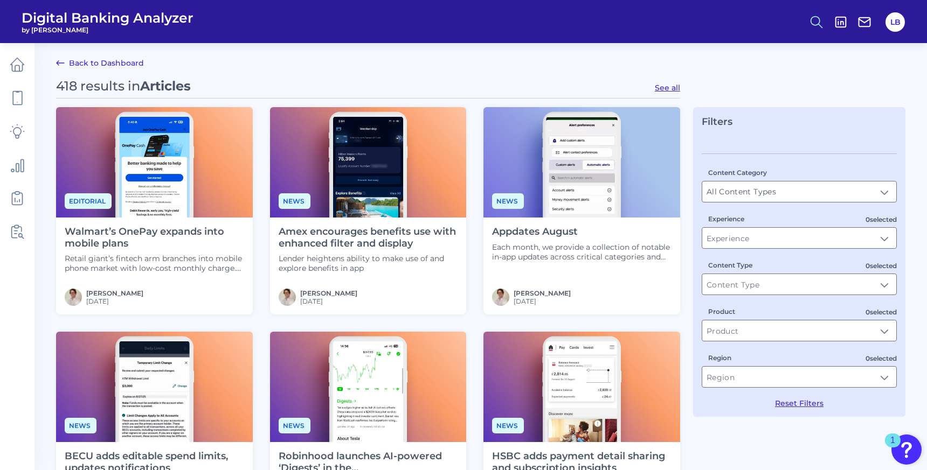
click at [810, 24] on icon at bounding box center [816, 22] width 15 height 15
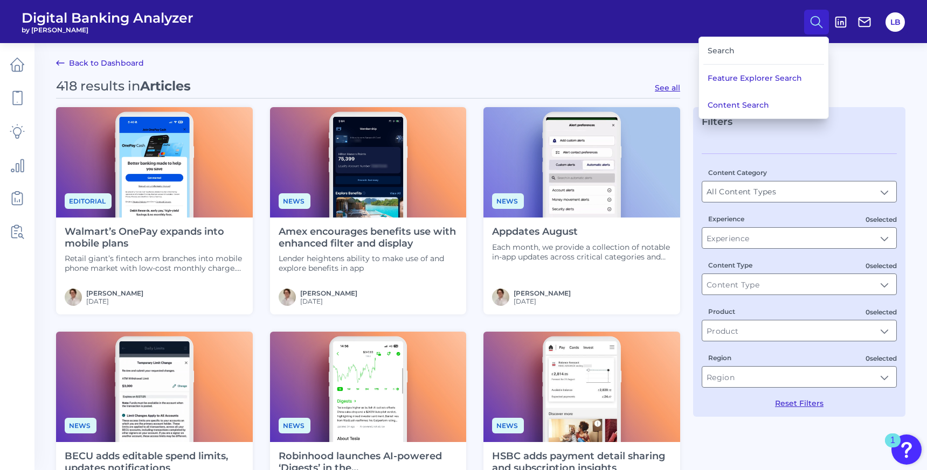
click at [748, 49] on div "Search" at bounding box center [763, 50] width 121 height 27
click at [736, 108] on button "Content Search" at bounding box center [763, 105] width 129 height 27
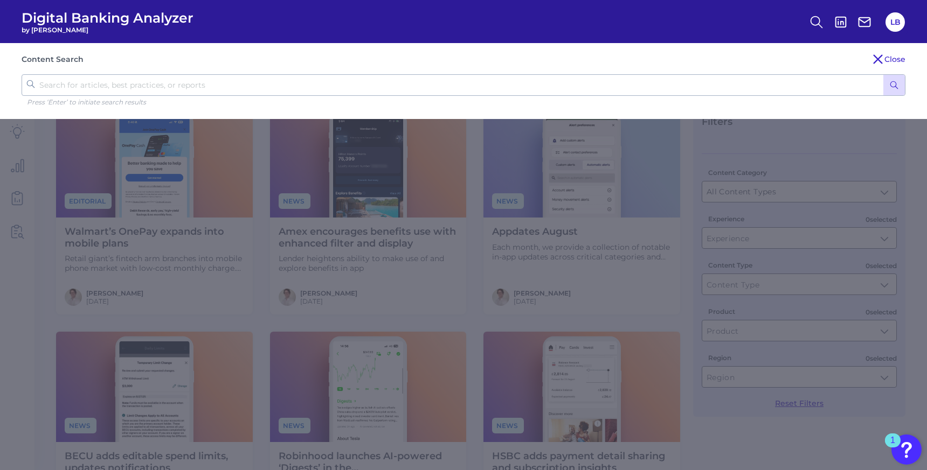
click at [416, 86] on input "text" at bounding box center [464, 85] width 884 height 22
type input "refer a friend"
click at [883, 75] on button "submit" at bounding box center [894, 85] width 22 height 20
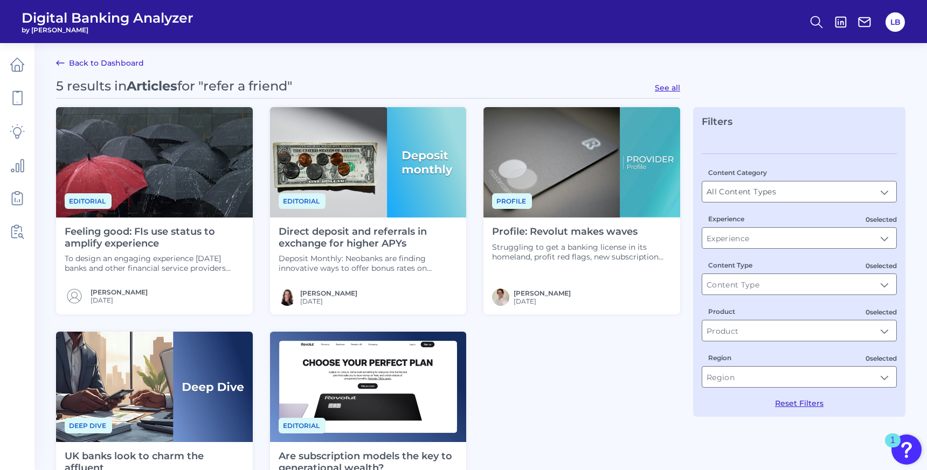
click at [322, 239] on h4 "Direct deposit and referrals in exchange for higher APYs" at bounding box center [368, 237] width 179 height 23
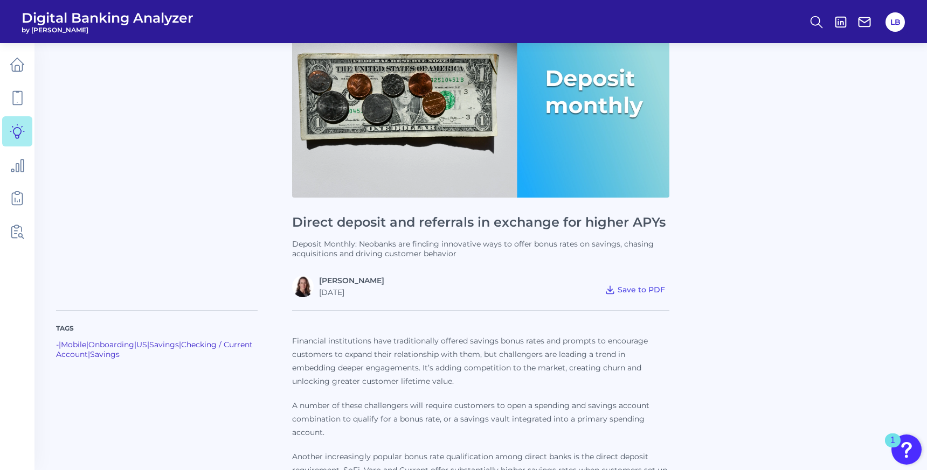
scroll to position [76, 0]
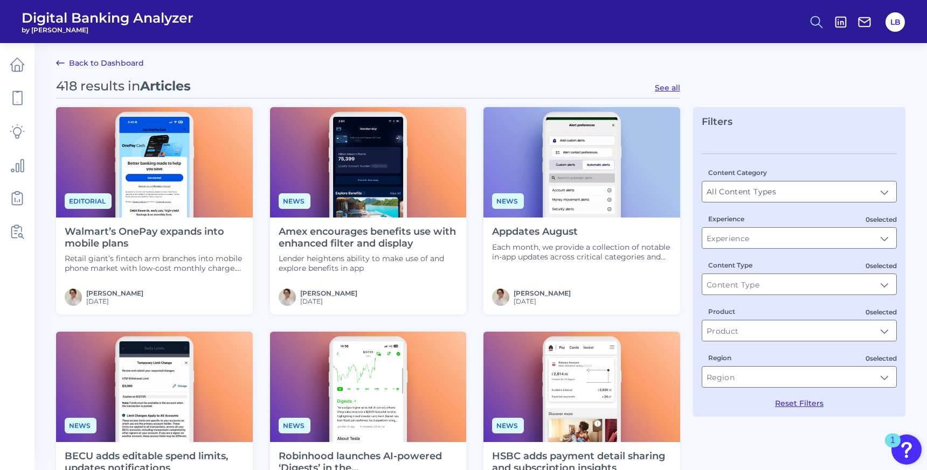
click at [813, 27] on icon at bounding box center [816, 22] width 15 height 15
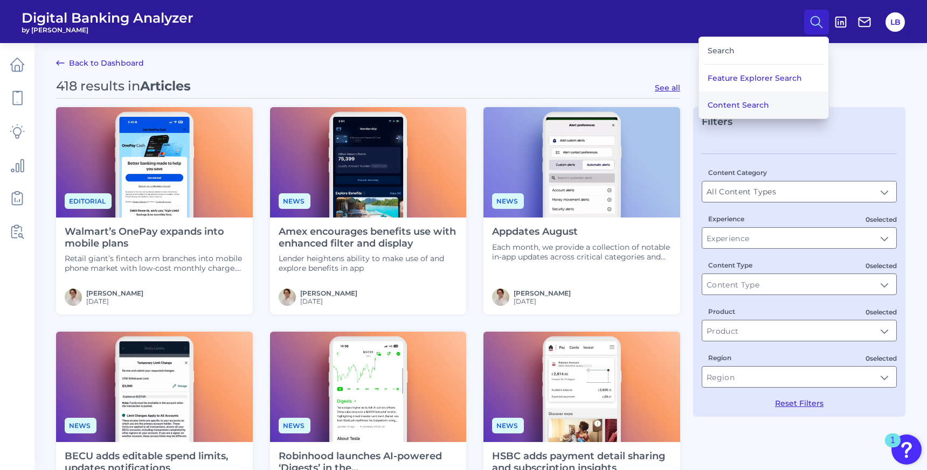
click at [747, 106] on button "Content Search" at bounding box center [763, 105] width 129 height 27
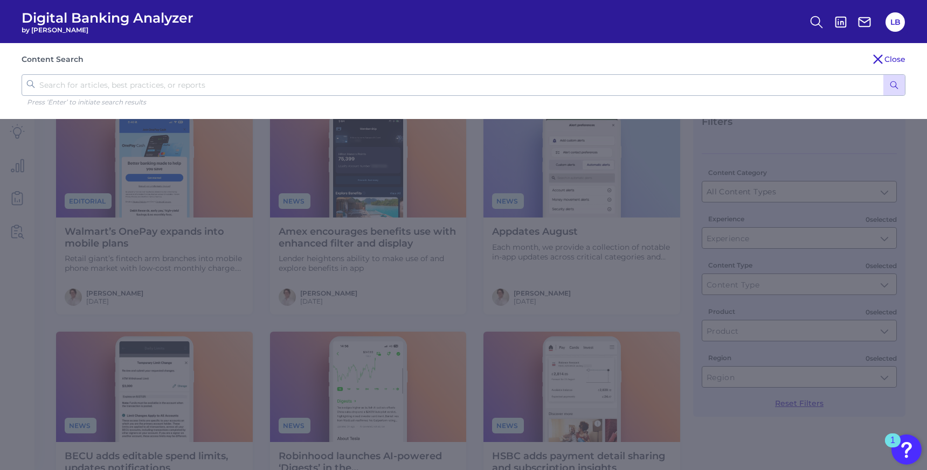
click at [647, 68] on div "Content Search Close Press ‘Enter’ to initiate search results" at bounding box center [463, 81] width 927 height 76
click at [647, 85] on input "text" at bounding box center [464, 85] width 884 height 22
type input "refer a friend"
click at [891, 91] on button "submit" at bounding box center [894, 85] width 22 height 20
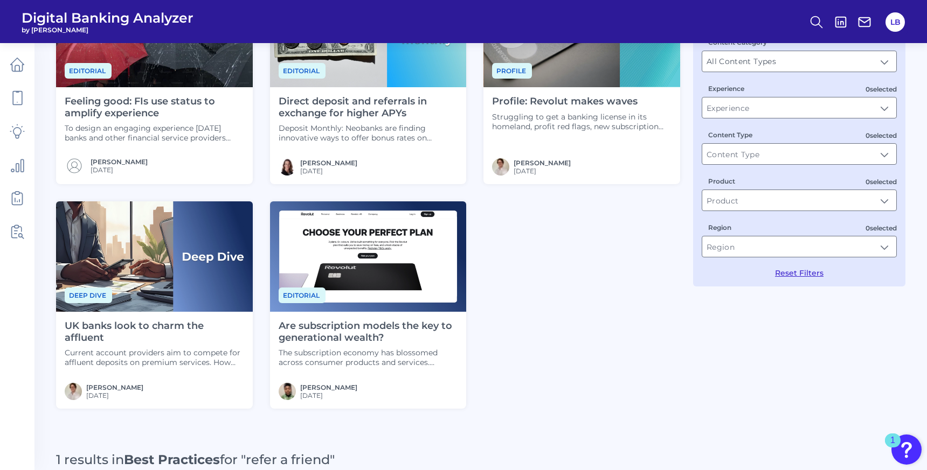
scroll to position [133, 0]
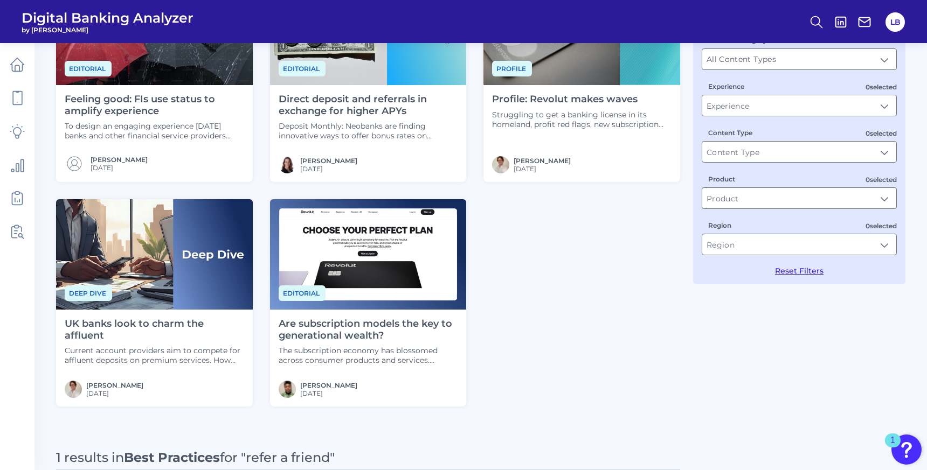
click at [180, 324] on h4 "UK banks look to charm the affluent" at bounding box center [154, 329] width 179 height 23
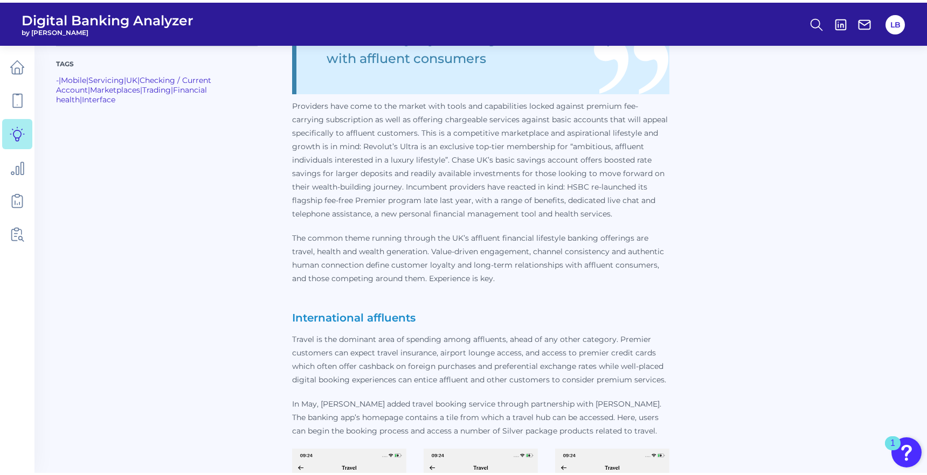
scroll to position [620, 0]
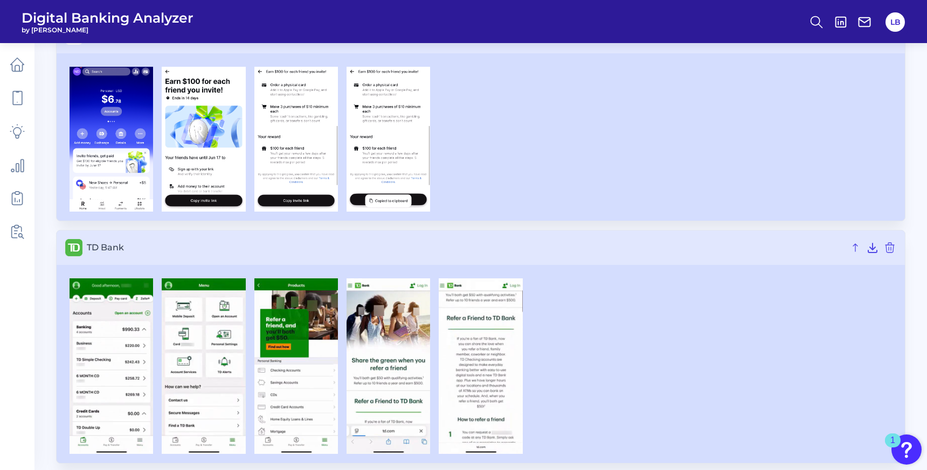
scroll to position [1537, 0]
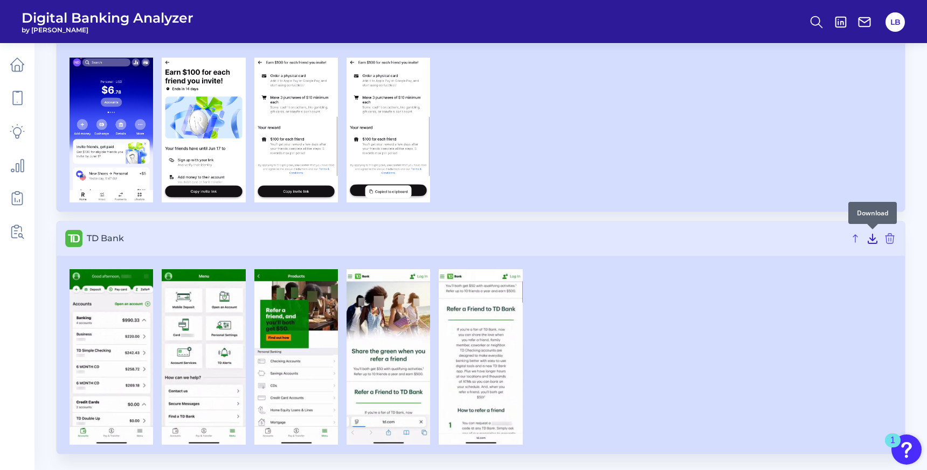
click at [876, 240] on icon at bounding box center [872, 238] width 13 height 13
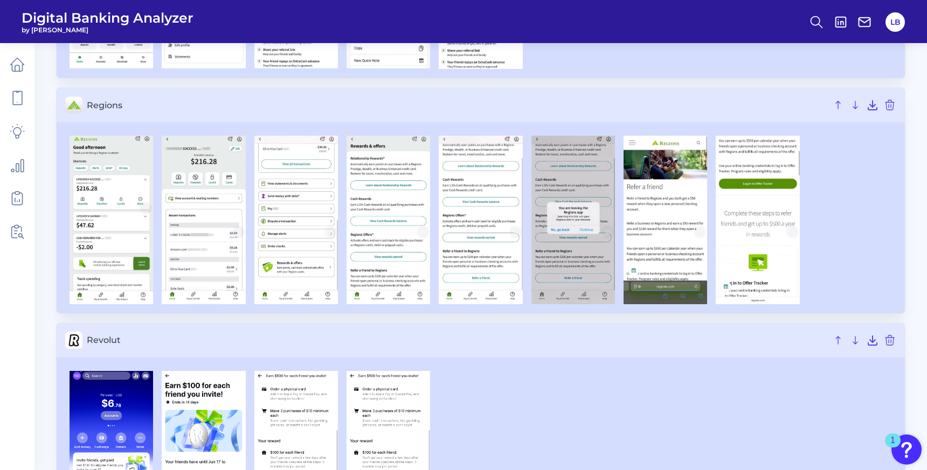
scroll to position [1218, 0]
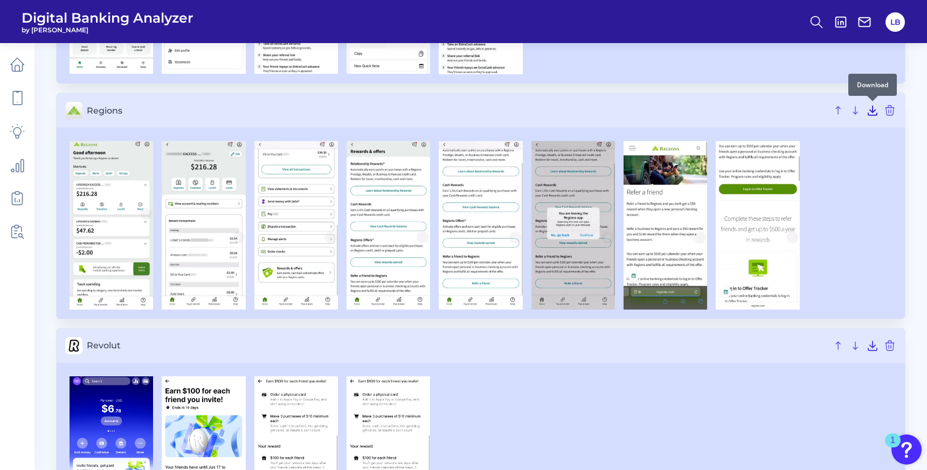
click at [870, 116] on icon at bounding box center [872, 110] width 13 height 13
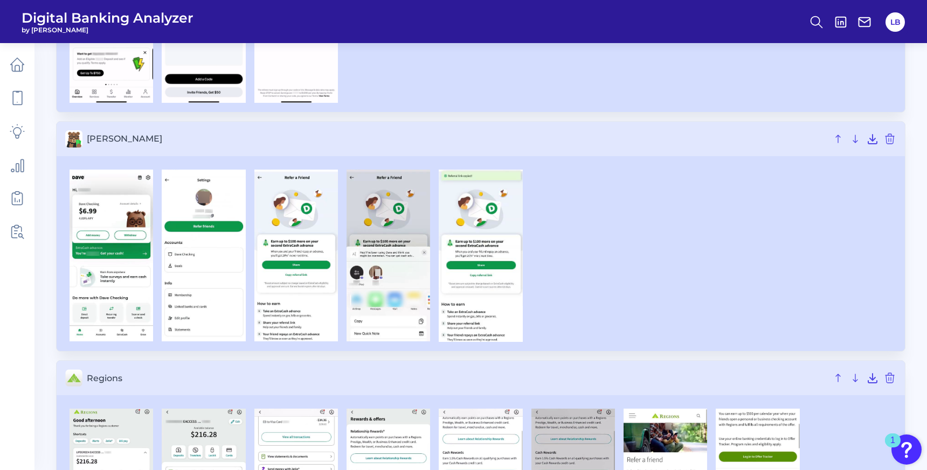
scroll to position [948, 0]
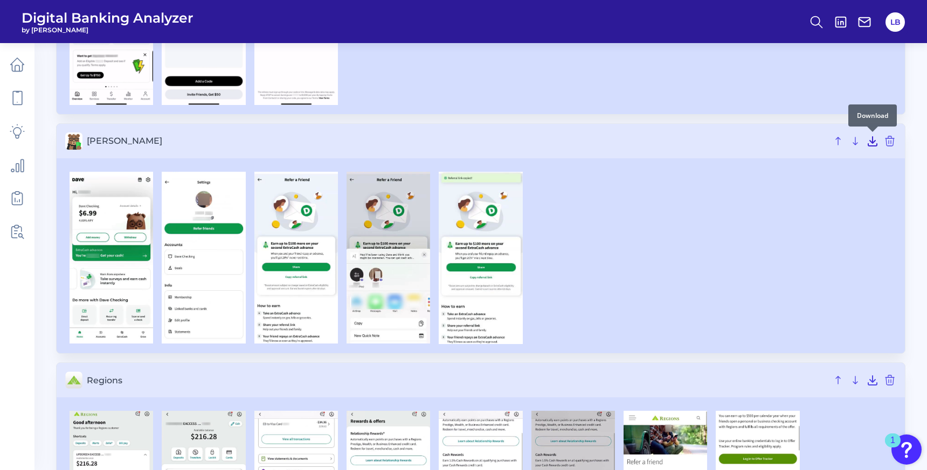
click at [873, 142] on icon at bounding box center [872, 141] width 13 height 13
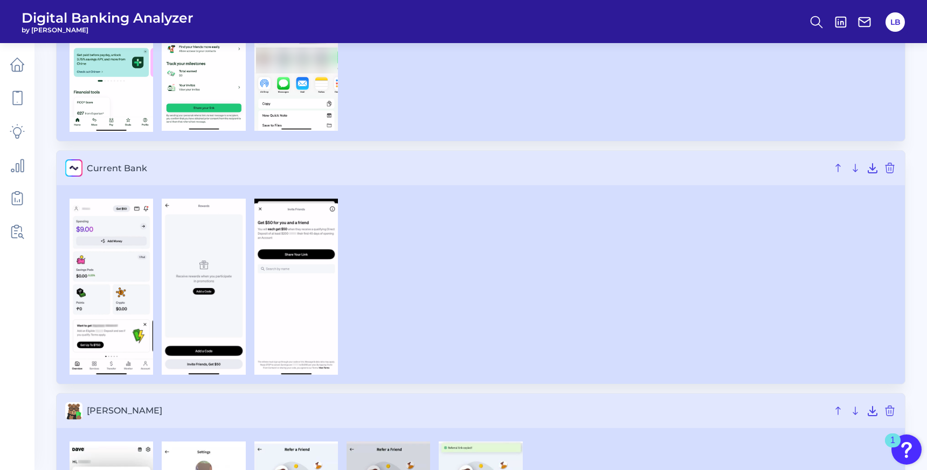
scroll to position [633, 0]
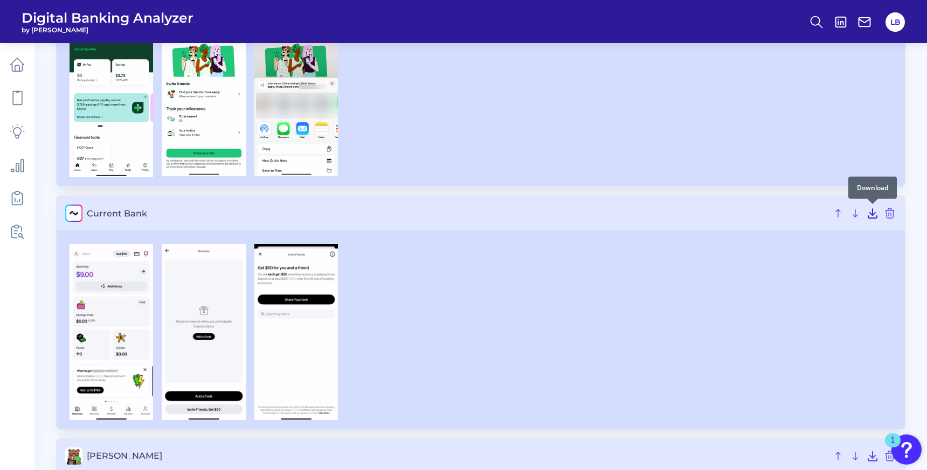
click at [872, 218] on icon at bounding box center [872, 213] width 9 height 9
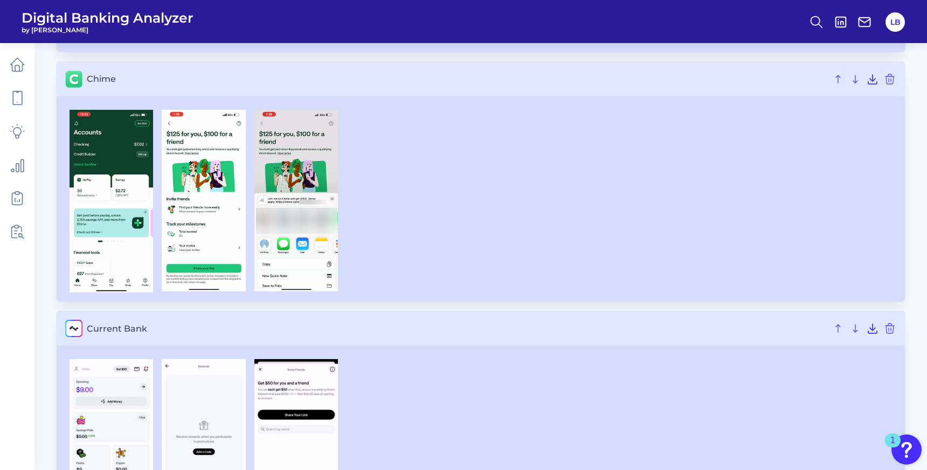
scroll to position [439, 0]
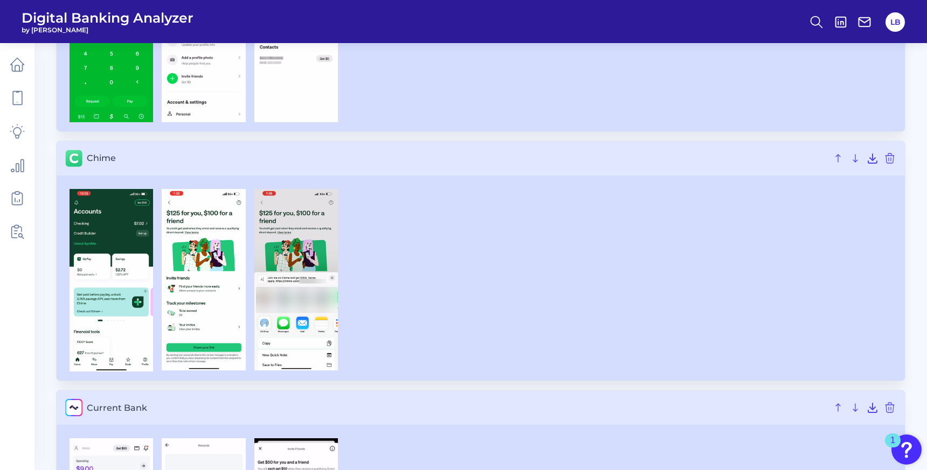
click at [655, 222] on div at bounding box center [480, 280] width 831 height 183
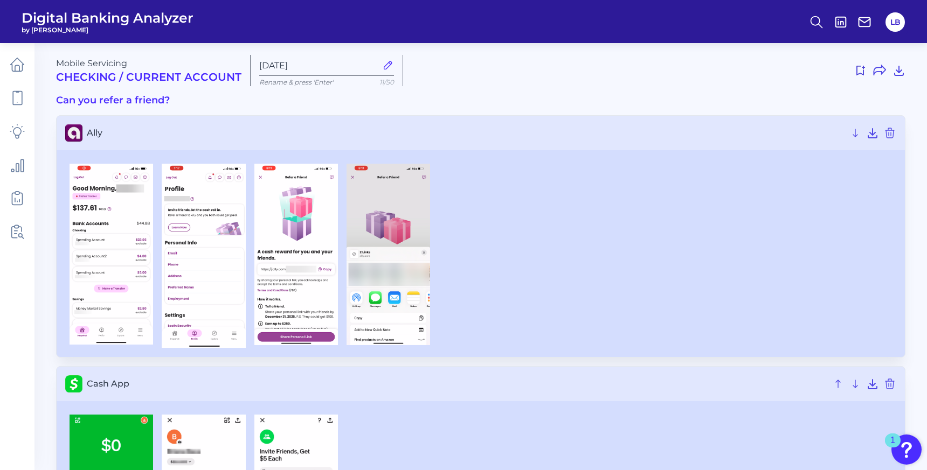
scroll to position [1, 0]
click at [874, 136] on icon at bounding box center [872, 134] width 13 height 13
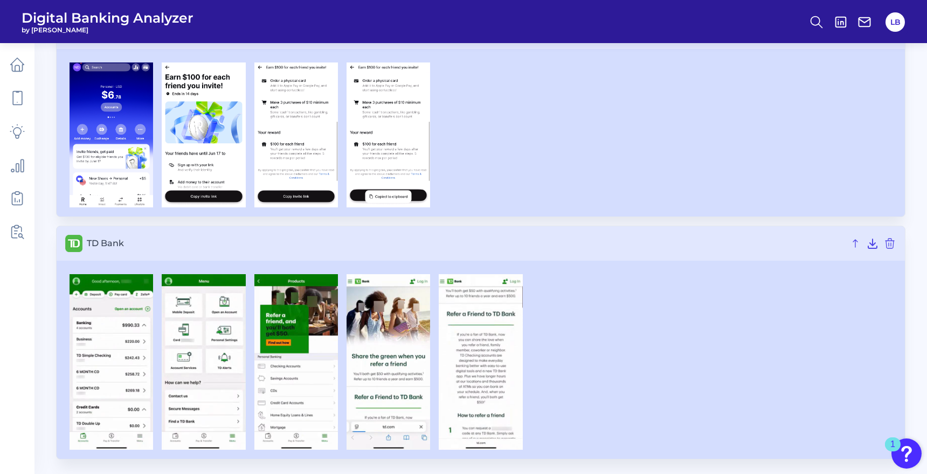
scroll to position [1533, 0]
